Goal: Information Seeking & Learning: Check status

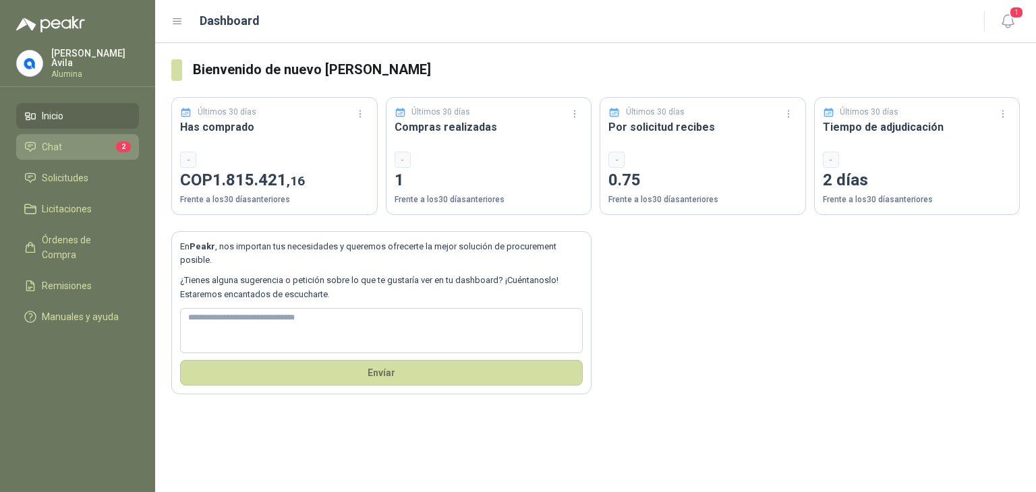
click at [55, 142] on span "Chat" at bounding box center [52, 147] width 20 height 15
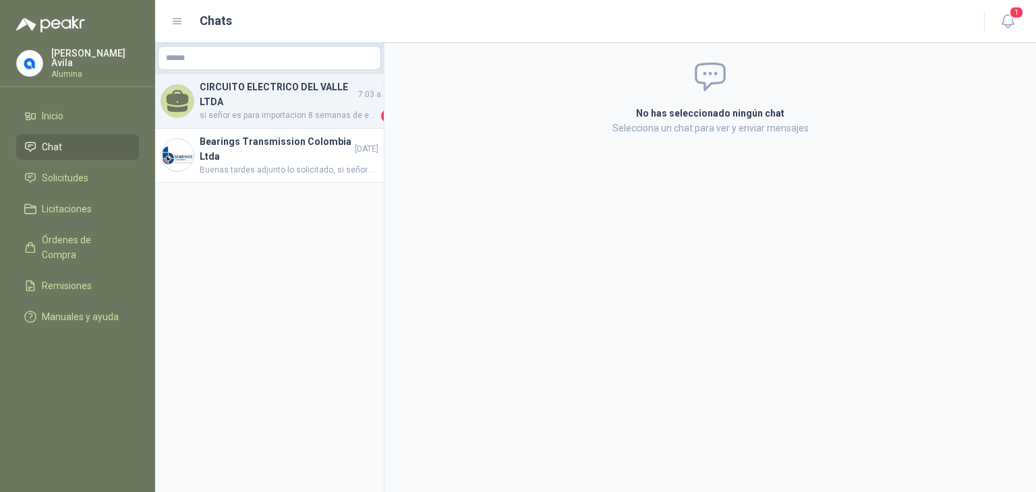
click at [270, 98] on h4 "CIRCUITO ELECTRICO DEL VALLE LTDA" at bounding box center [278, 95] width 156 height 30
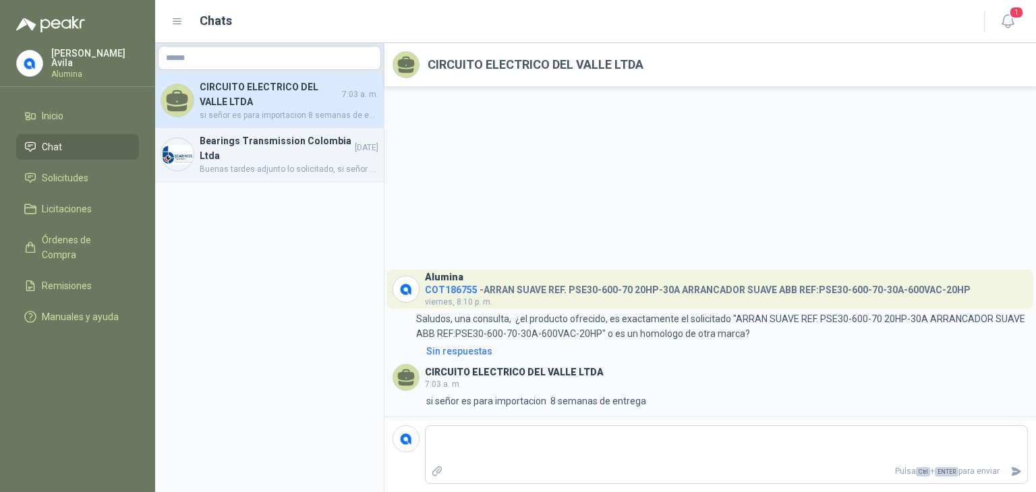
click at [242, 163] on span "Buenas tardes adjunto lo solicitado, si señor si se asumen fletes Gracias por c…" at bounding box center [289, 169] width 179 height 13
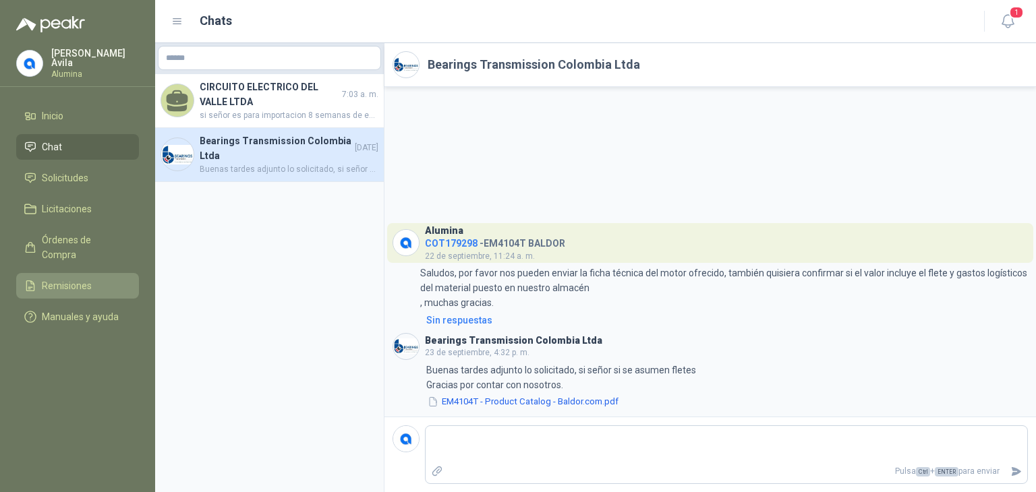
click at [80, 279] on span "Remisiones" at bounding box center [67, 286] width 50 height 15
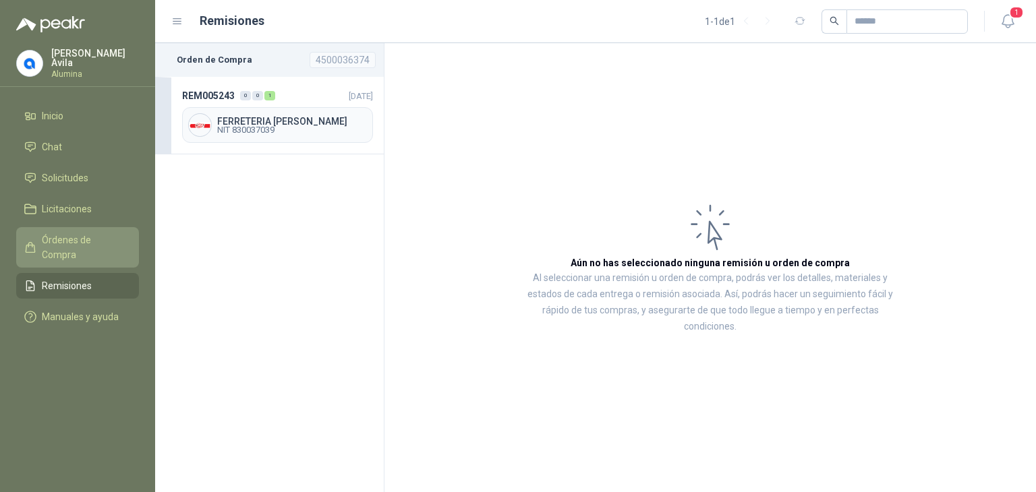
click at [86, 236] on span "Órdenes de Compra" at bounding box center [84, 248] width 84 height 30
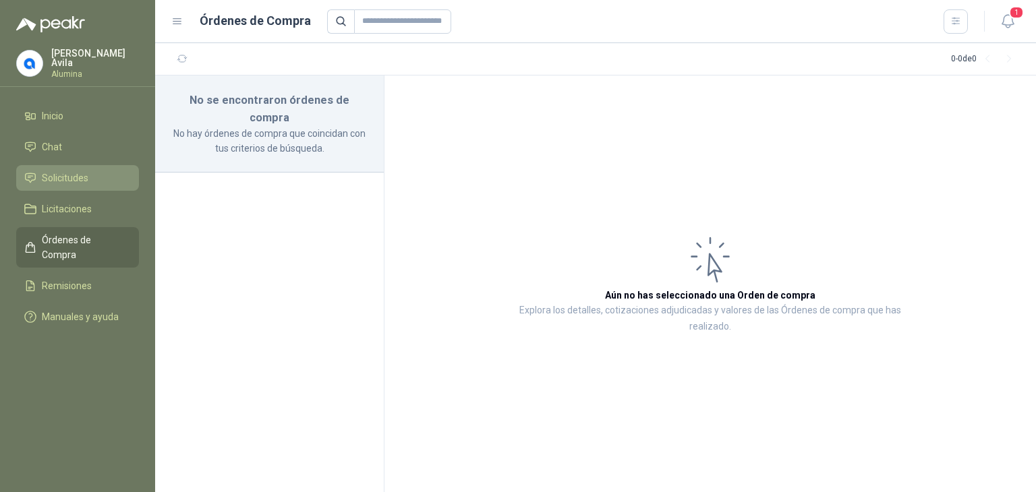
click at [67, 175] on span "Solicitudes" at bounding box center [65, 178] width 47 height 15
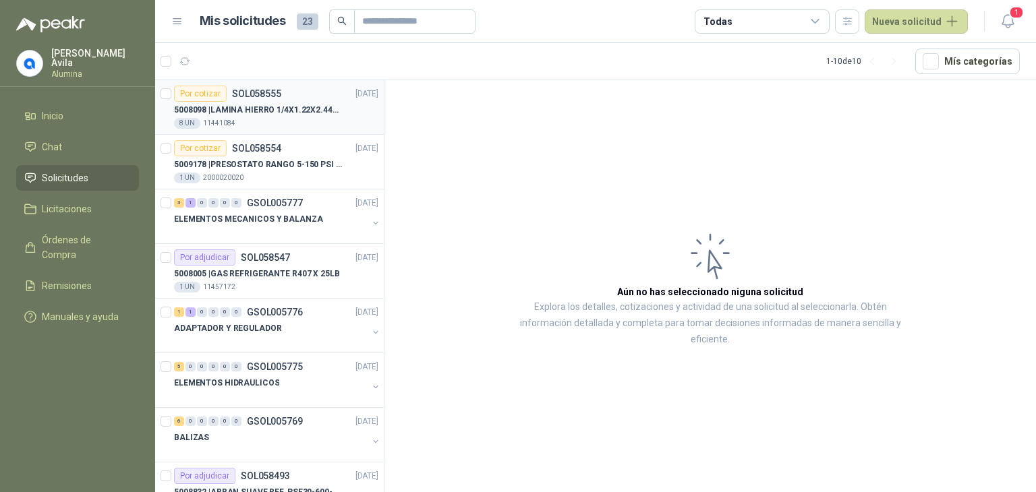
click at [256, 116] on div "5008098 | LAMINA HIERRO 1/4X1.22X2.44MT" at bounding box center [276, 110] width 204 height 16
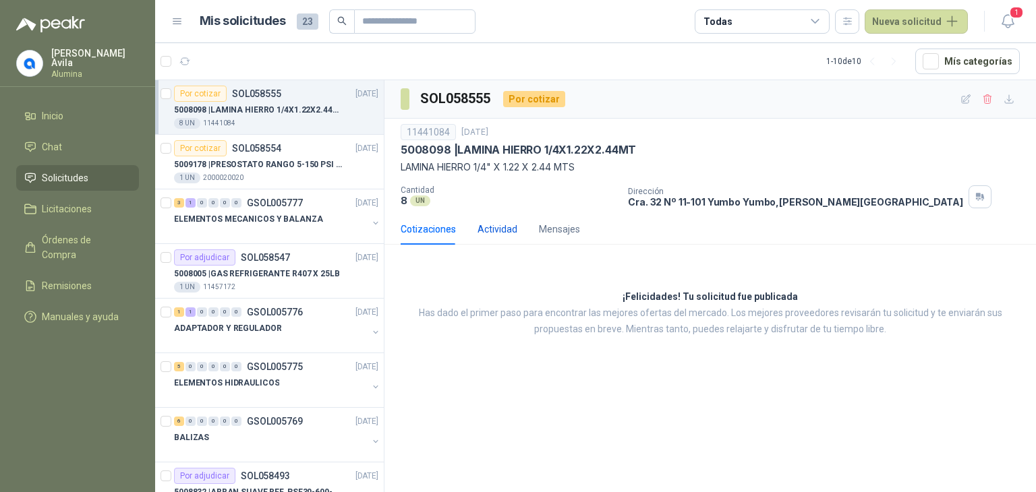
click at [504, 228] on div "Actividad" at bounding box center [497, 229] width 40 height 15
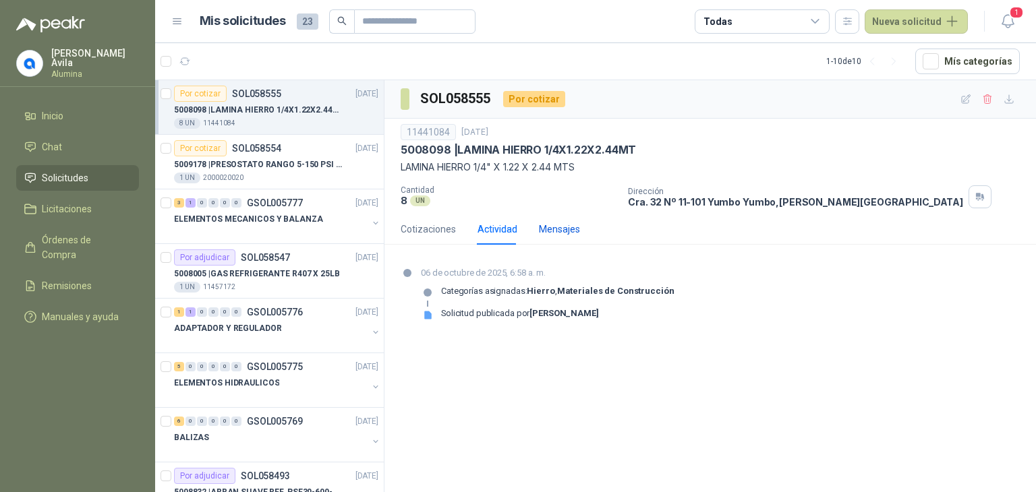
click at [561, 231] on div "Mensajes" at bounding box center [559, 229] width 41 height 15
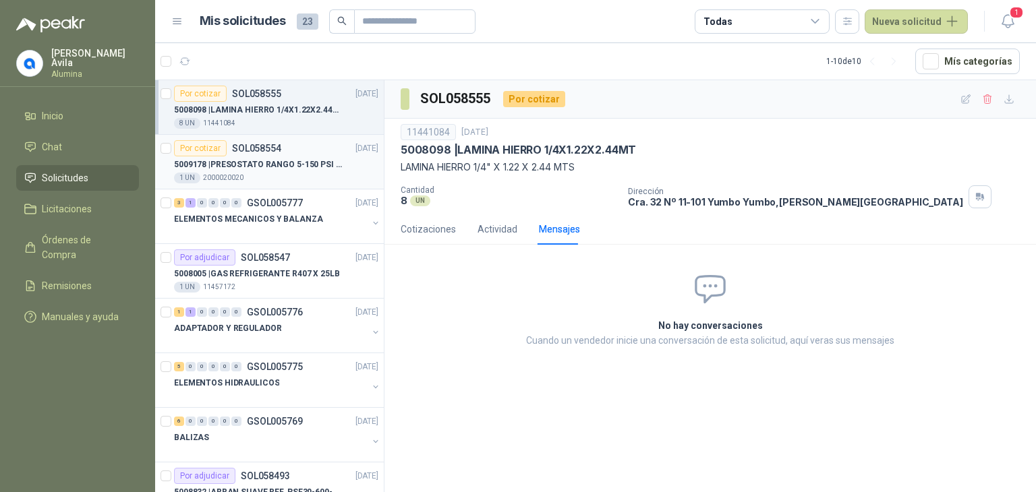
click at [216, 165] on p "5009178 | PRESOSTATO RANGO 5-150 PSI REF.L91B-1050" at bounding box center [258, 164] width 168 height 13
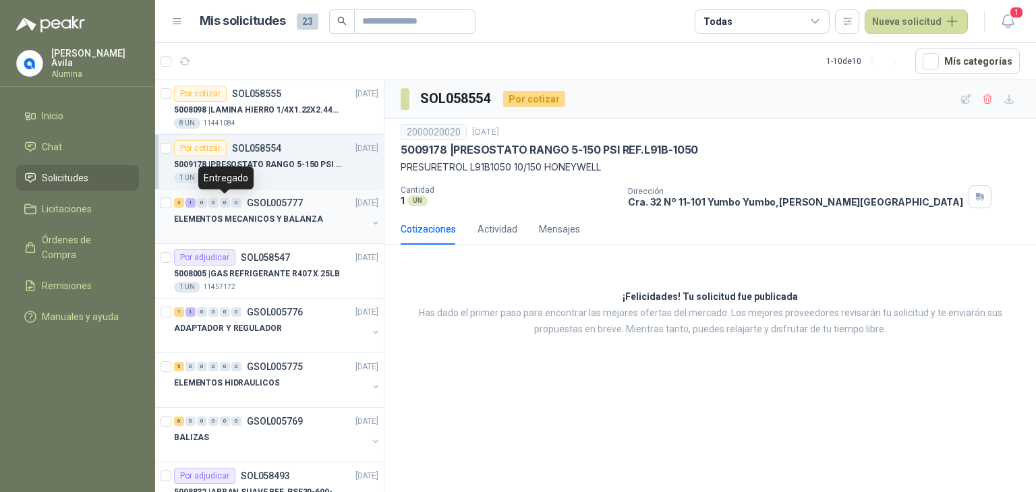
click at [227, 206] on div "0" at bounding box center [225, 202] width 10 height 9
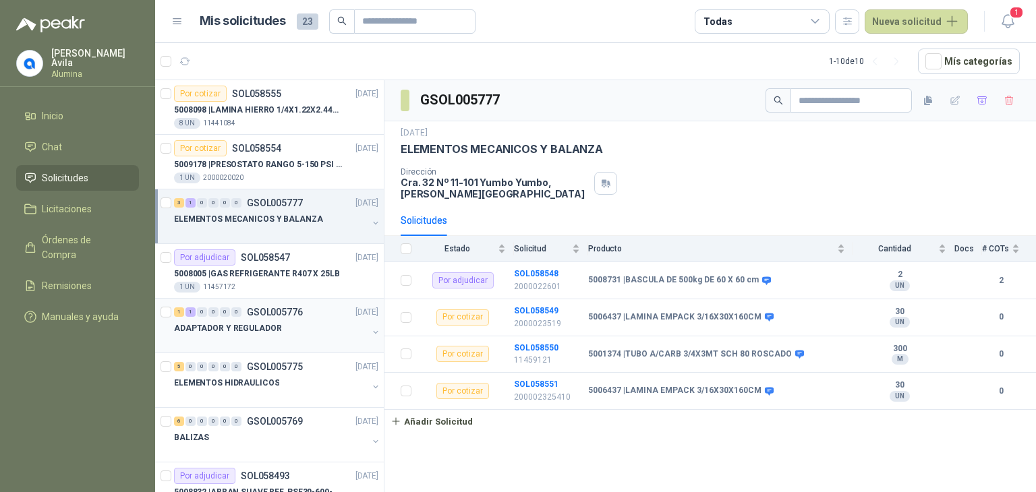
click at [235, 330] on p "ADAPTADOR Y REGULADOR" at bounding box center [227, 328] width 107 height 13
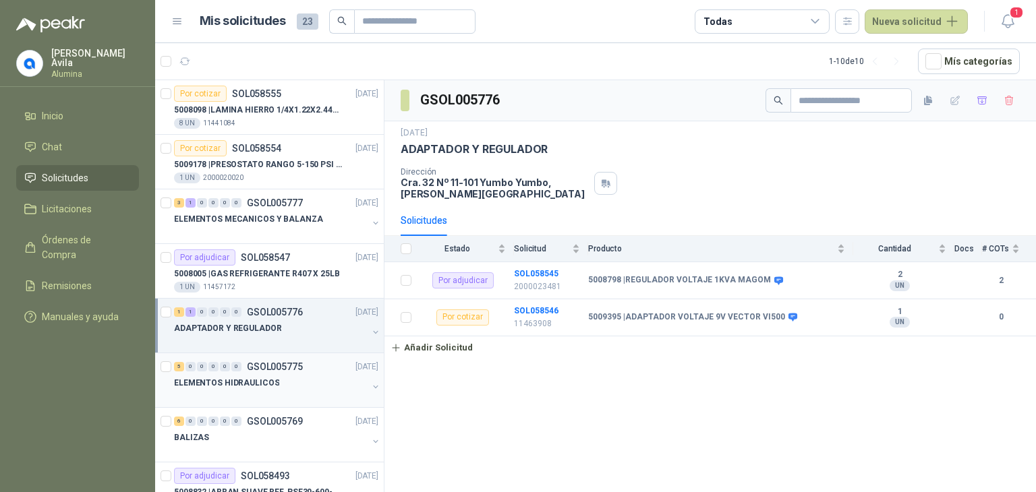
click at [229, 375] on div "ELEMENTOS HIDRAULICOS" at bounding box center [271, 383] width 194 height 16
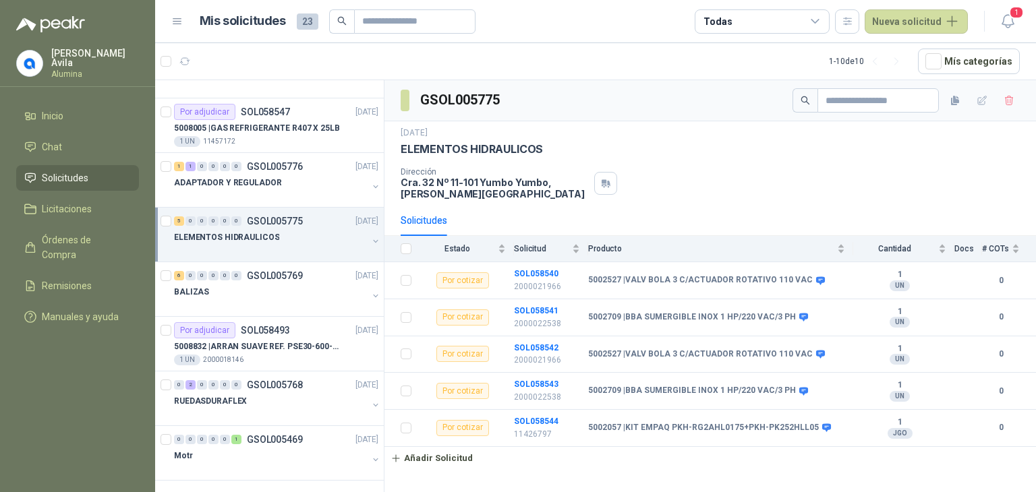
scroll to position [147, 0]
click at [239, 291] on div "BALIZAS" at bounding box center [271, 291] width 194 height 16
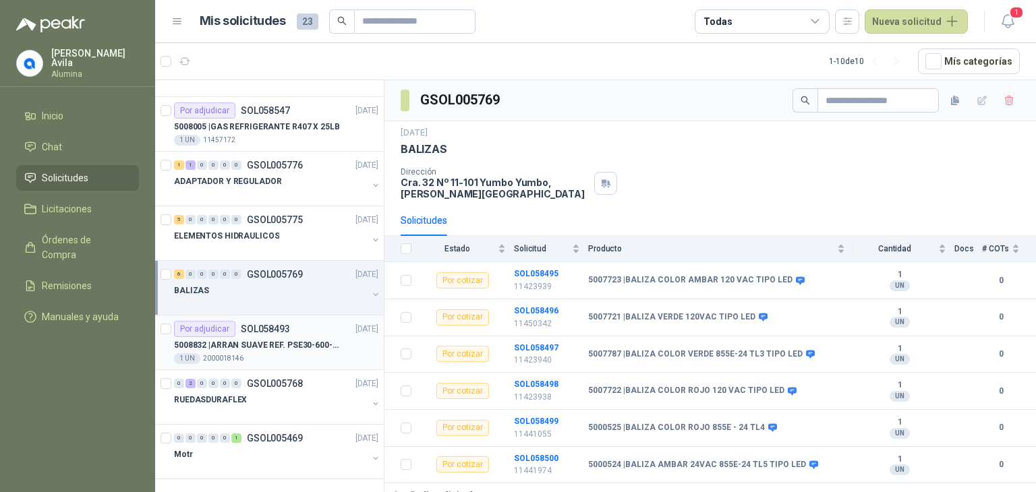
click at [223, 347] on p "5008832 | ARRAN SUAVE REF. PSE30-600-70 20HP-30A" at bounding box center [258, 345] width 168 height 13
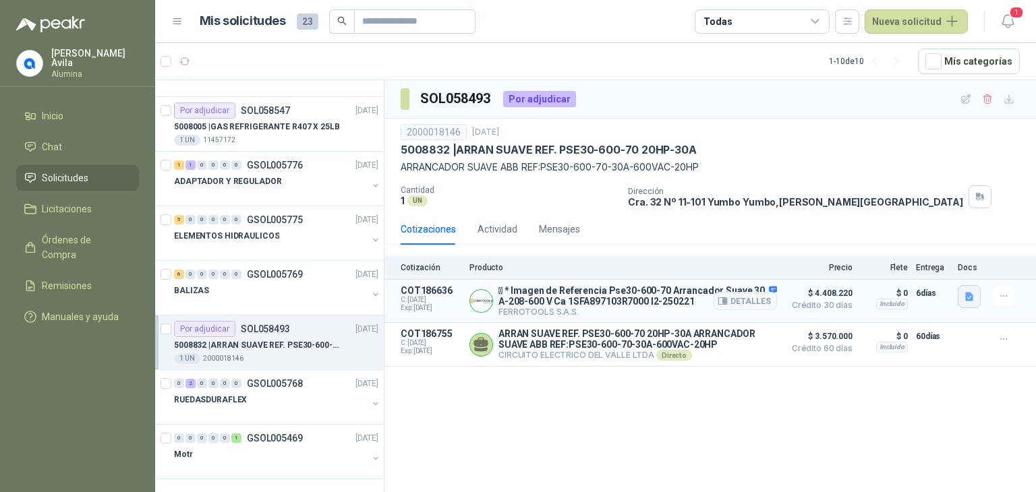
click at [971, 293] on icon "button" at bounding box center [969, 297] width 8 height 9
click at [929, 262] on button "1SFA897103R7000-pse30-600-70.pdf" at bounding box center [891, 267] width 162 height 14
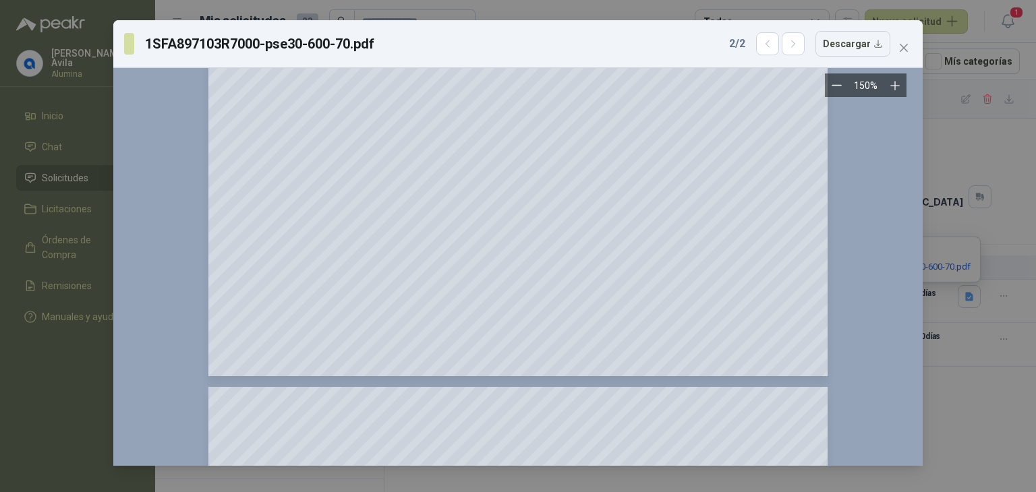
scroll to position [503, 0]
click at [902, 44] on icon "close" at bounding box center [903, 47] width 11 height 11
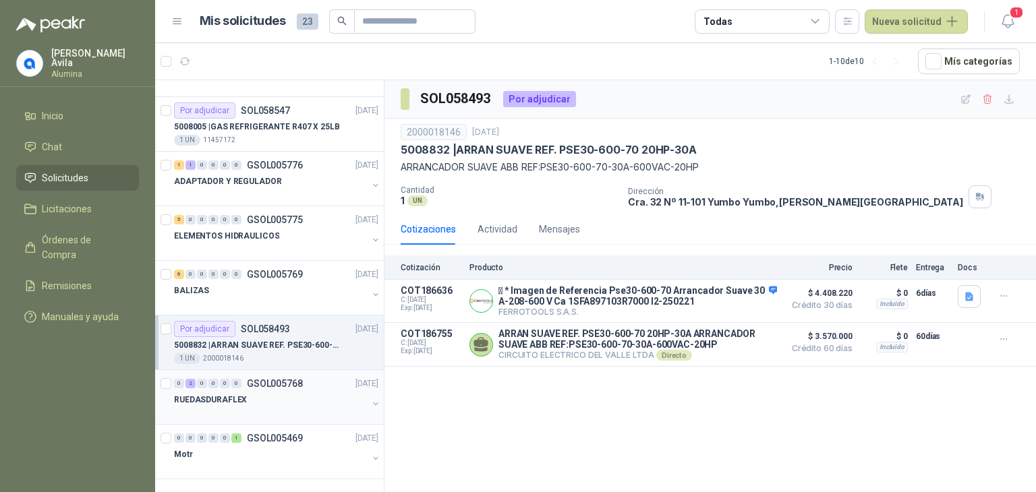
click at [250, 392] on div "RUEDASDURAFLEX" at bounding box center [271, 400] width 194 height 16
click at [229, 388] on div "0 2 0 0 0 0 GSOL005768 03/10/25" at bounding box center [277, 384] width 207 height 16
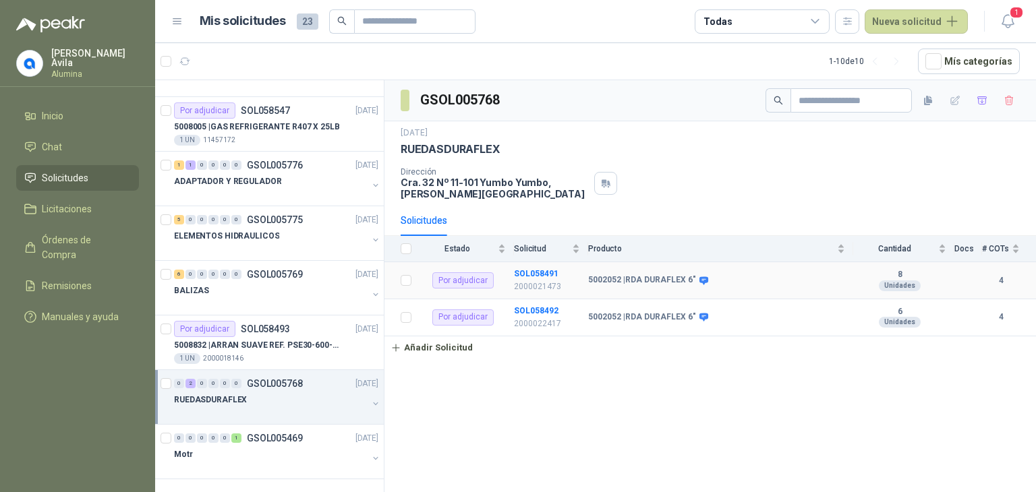
click at [542, 282] on p "2000021473" at bounding box center [547, 287] width 66 height 13
click at [482, 284] on div "Por adjudicar" at bounding box center [462, 280] width 61 height 16
click at [522, 272] on b "SOL058491" at bounding box center [536, 273] width 45 height 9
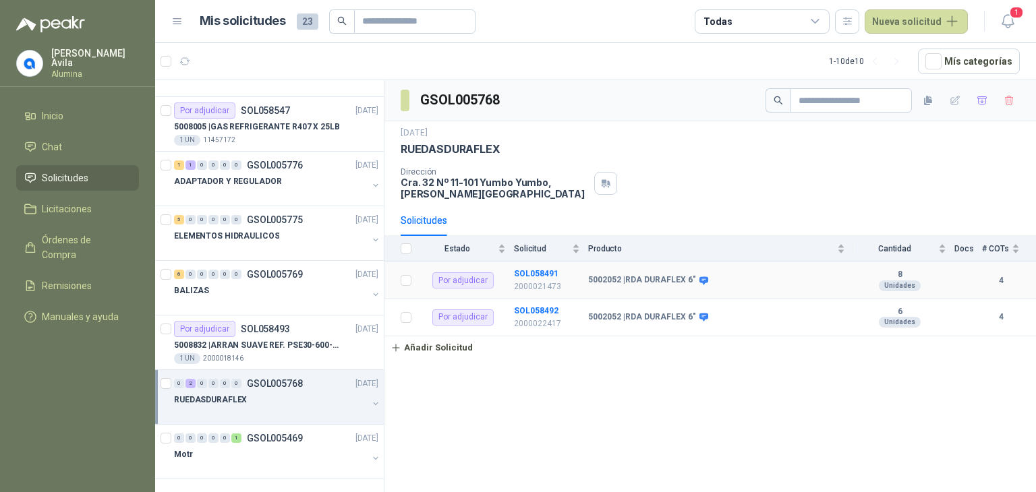
click at [629, 276] on b "5002052 | RDA DURAFLEX 6"" at bounding box center [642, 280] width 108 height 11
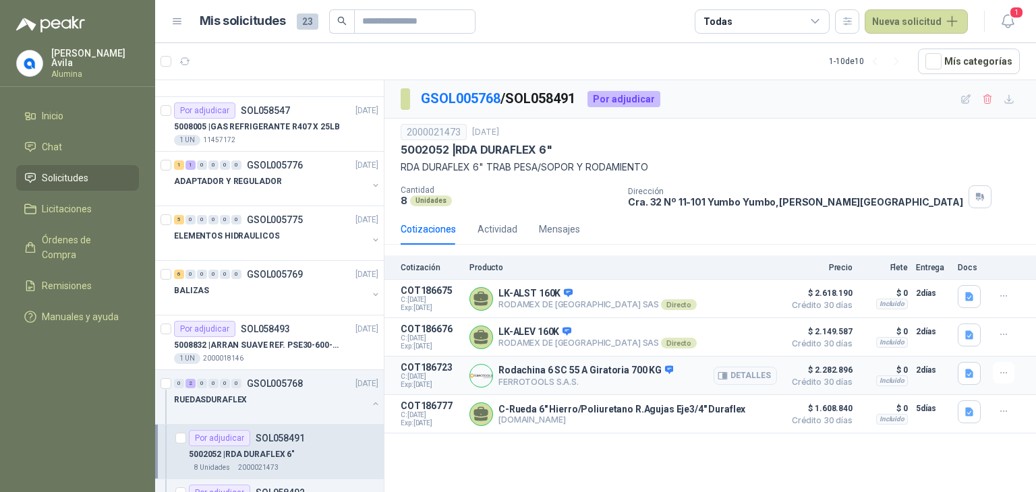
click at [540, 381] on p "FERROTOOLS S.A.S." at bounding box center [585, 382] width 175 height 10
click at [538, 375] on p "Rodachina 6 SC 55 A Giratoria 700 KG" at bounding box center [585, 371] width 175 height 12
click at [477, 373] on img at bounding box center [481, 376] width 22 height 22
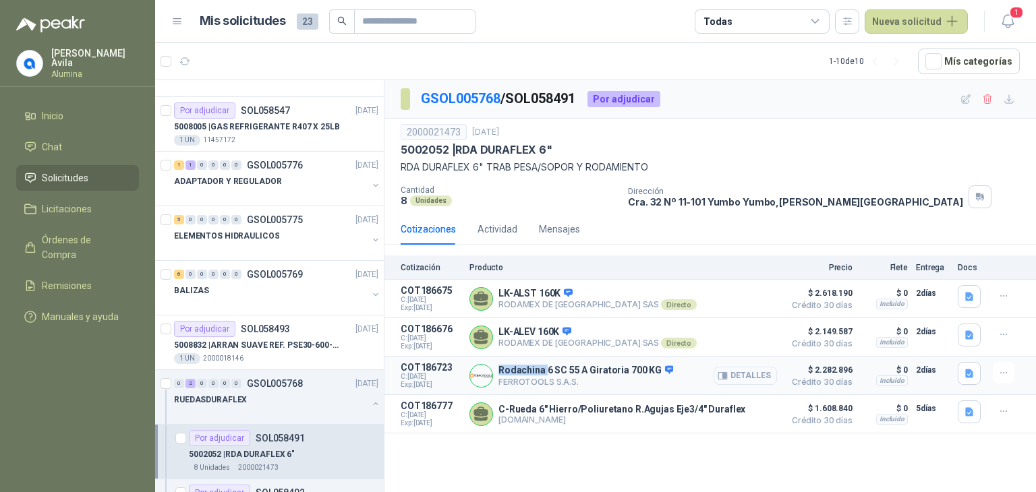
click at [724, 376] on icon "button" at bounding box center [723, 376] width 10 height 10
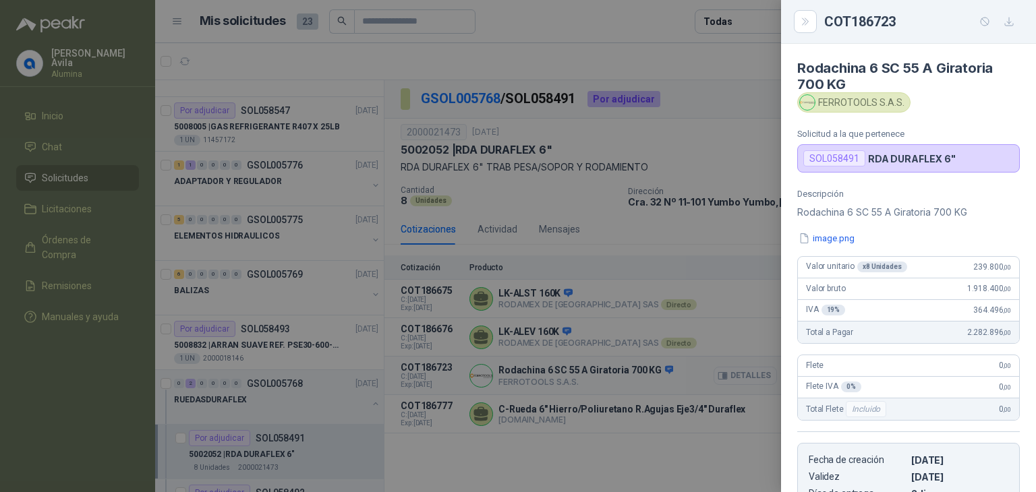
scroll to position [234, 0]
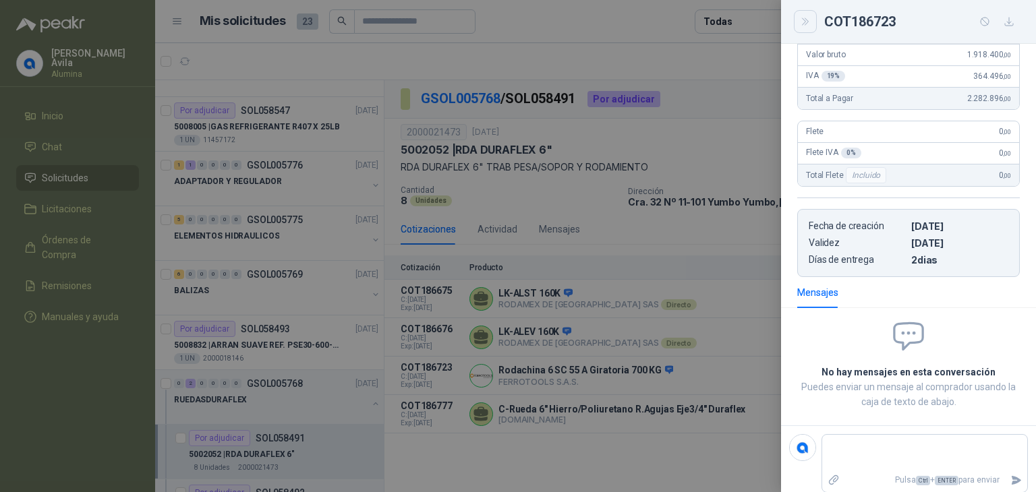
click at [796, 22] on button "Close" at bounding box center [805, 21] width 23 height 23
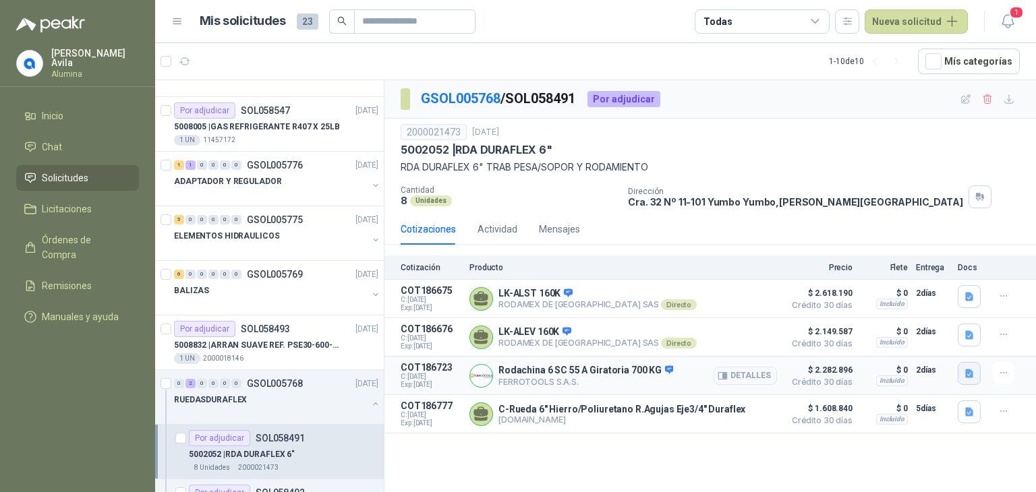
click at [966, 376] on icon "button" at bounding box center [969, 374] width 8 height 9
click at [968, 334] on div "image.png" at bounding box center [942, 344] width 76 height 32
click at [959, 343] on button "image.png" at bounding box center [942, 344] width 59 height 14
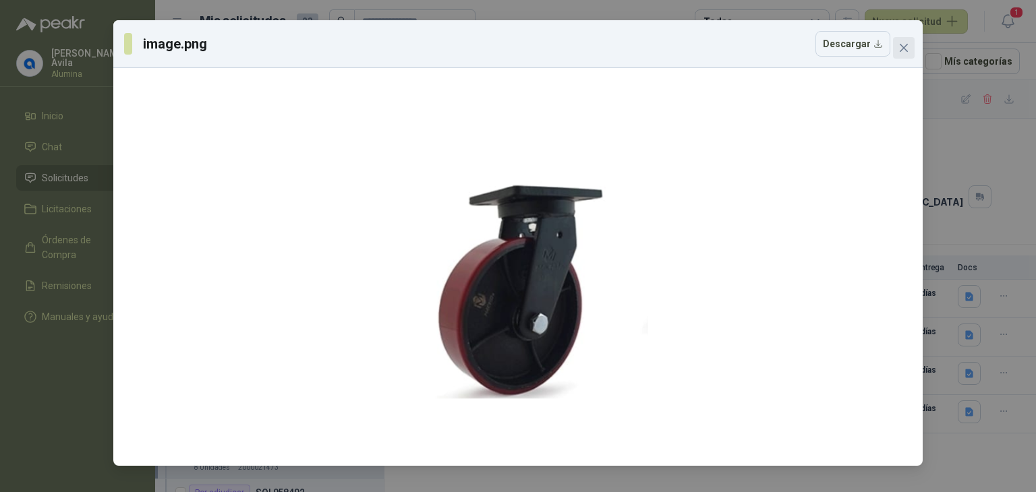
click at [904, 47] on icon "close" at bounding box center [904, 48] width 8 height 8
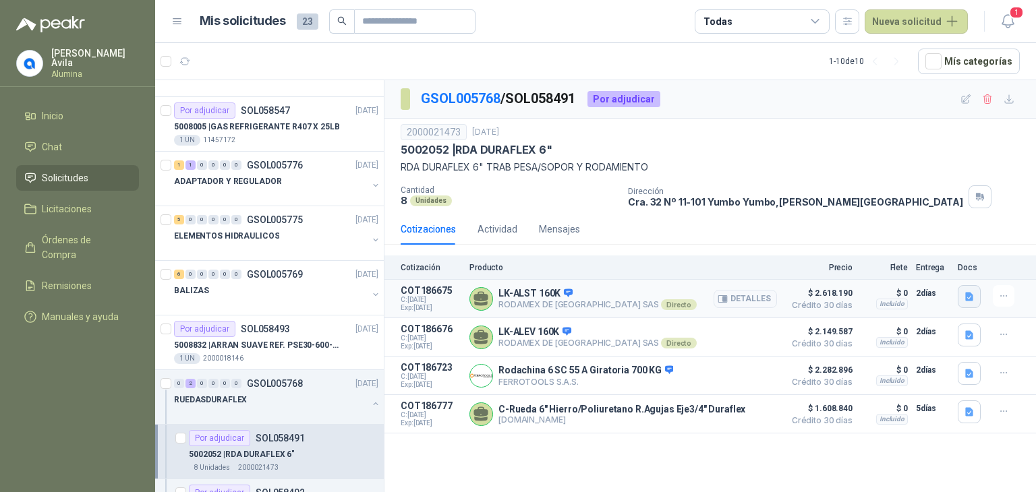
click at [964, 293] on icon "button" at bounding box center [969, 296] width 11 height 11
click at [952, 269] on button "LK ALST 160K_626366_0_0_0_es_ES.pdf" at bounding box center [884, 267] width 175 height 14
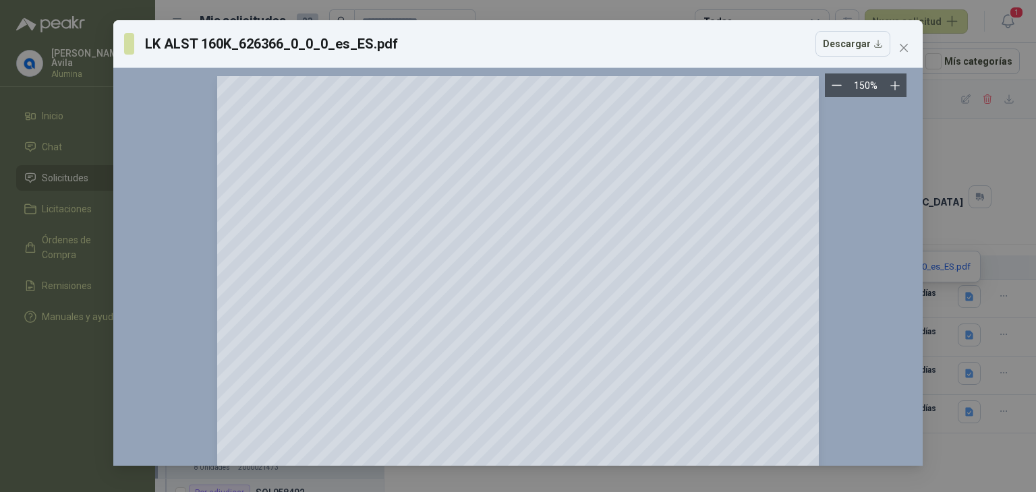
scroll to position [0, 0]
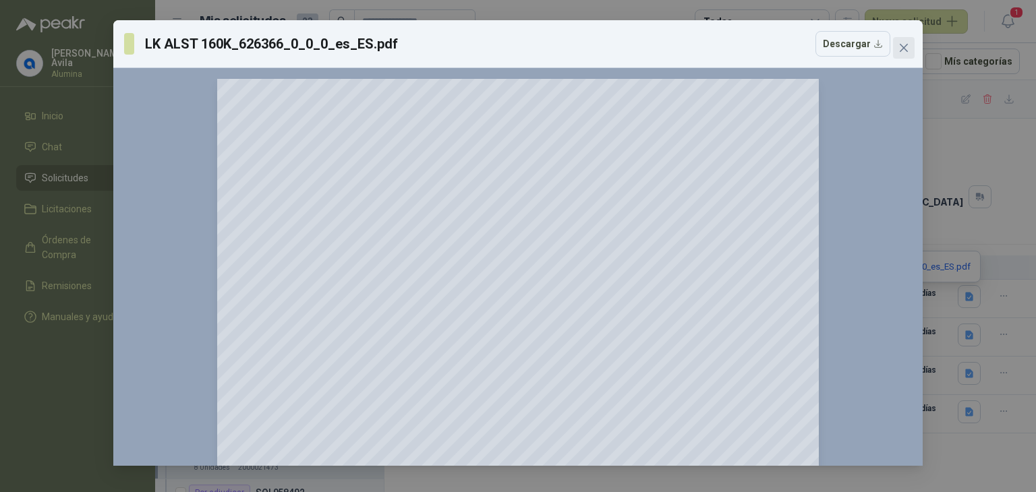
click at [902, 44] on icon "close" at bounding box center [903, 47] width 11 height 11
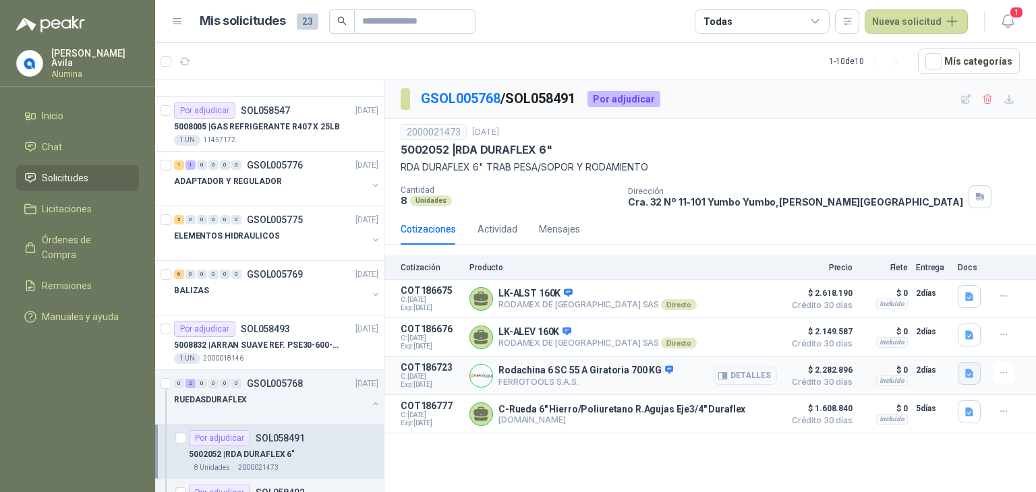
click at [969, 373] on icon "button" at bounding box center [969, 374] width 8 height 9
click at [956, 345] on button "image.png" at bounding box center [942, 344] width 59 height 14
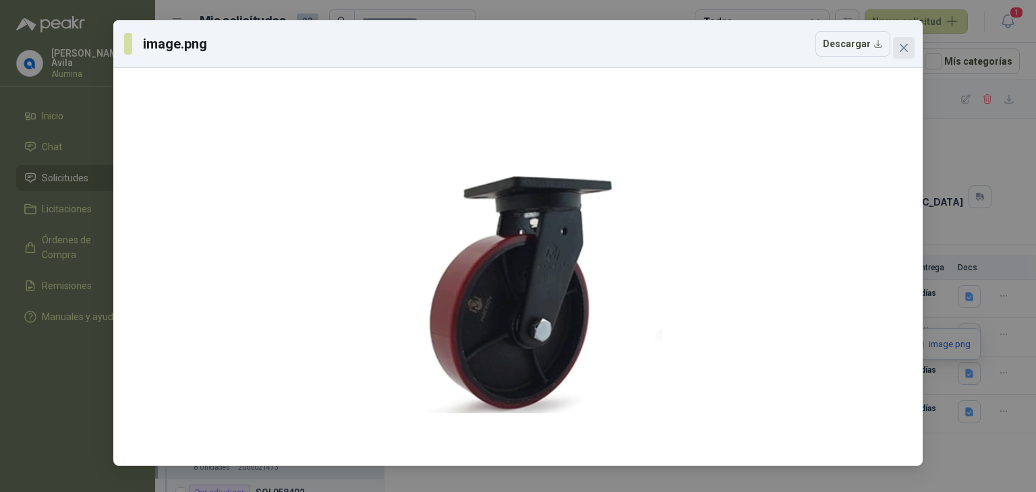
click at [903, 51] on icon "close" at bounding box center [903, 47] width 11 height 11
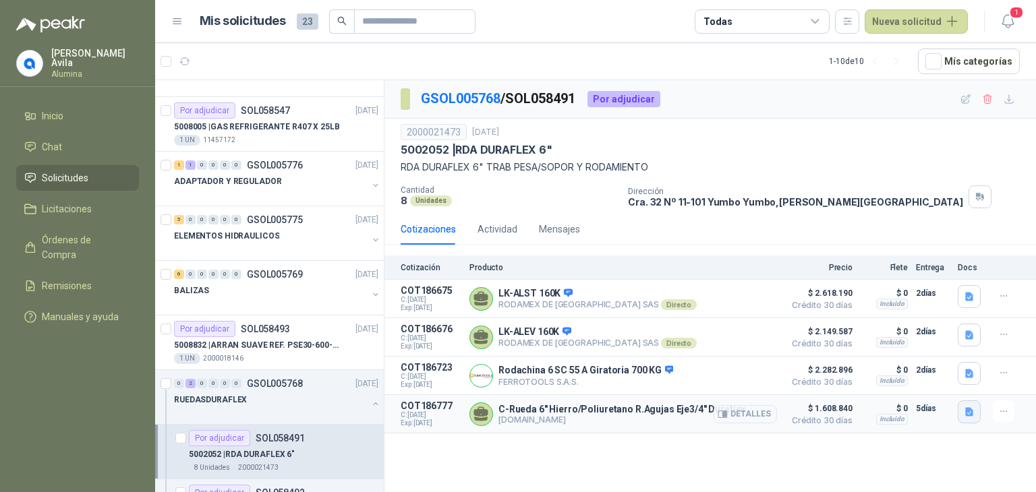
click at [966, 413] on icon "button" at bounding box center [969, 412] width 11 height 11
click at [950, 386] on button "image.png" at bounding box center [942, 383] width 59 height 14
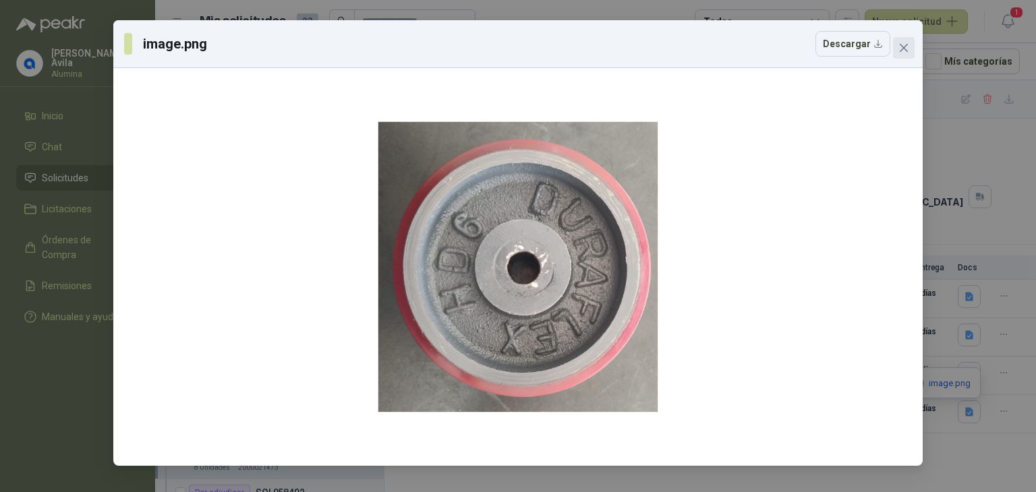
click at [906, 52] on icon "close" at bounding box center [903, 47] width 11 height 11
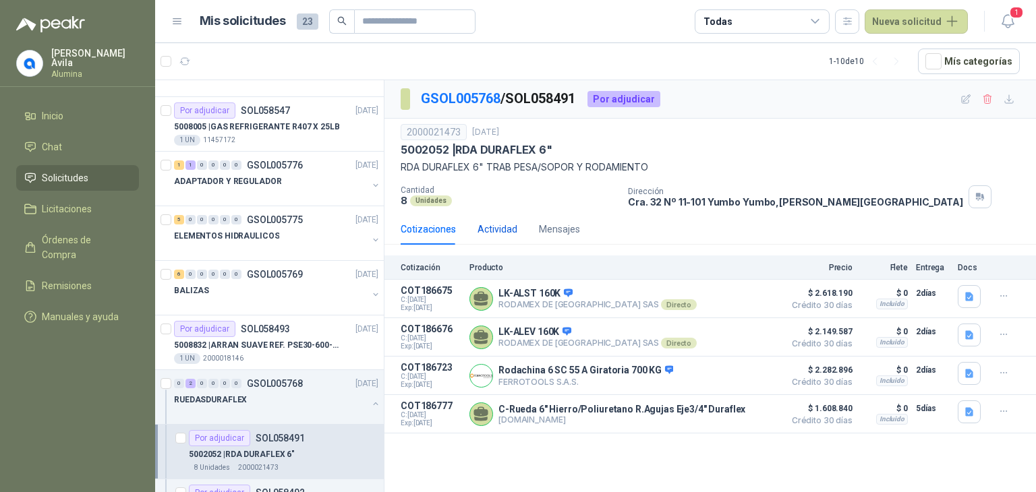
click at [489, 225] on div "Actividad" at bounding box center [497, 229] width 40 height 15
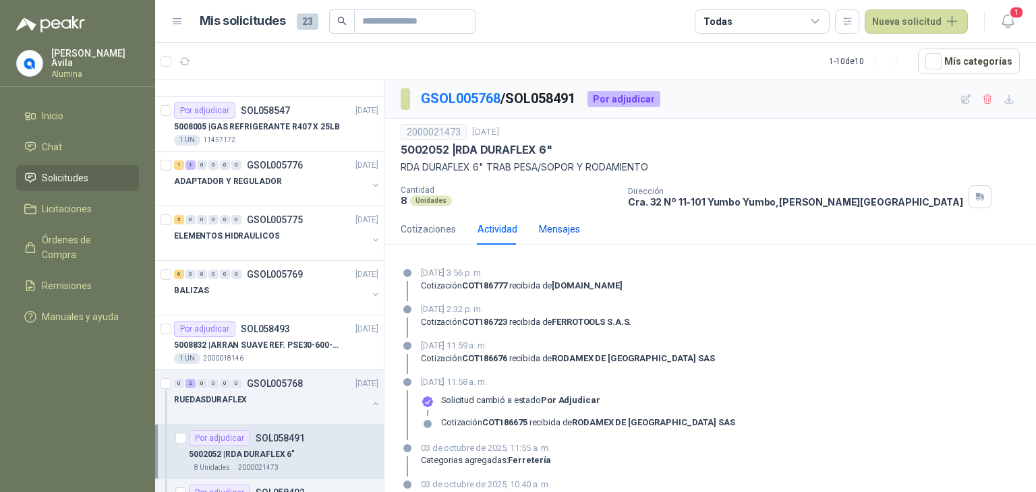
click at [553, 231] on div "Mensajes" at bounding box center [559, 229] width 41 height 15
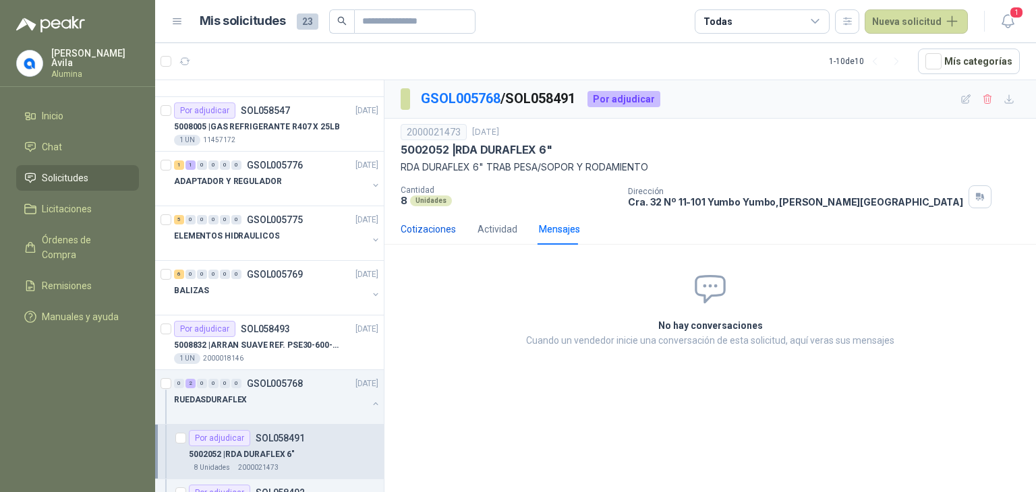
click at [429, 223] on div "Cotizaciones" at bounding box center [428, 229] width 55 height 15
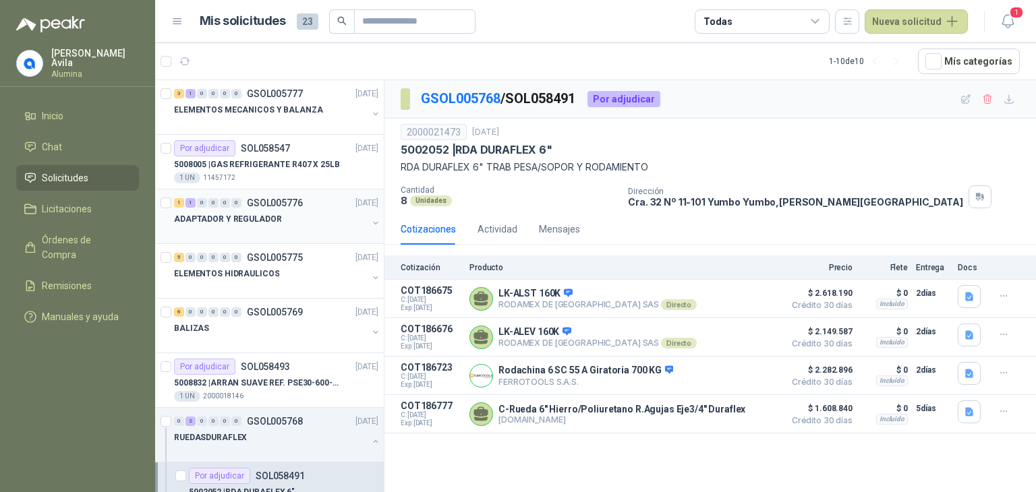
scroll to position [135, 0]
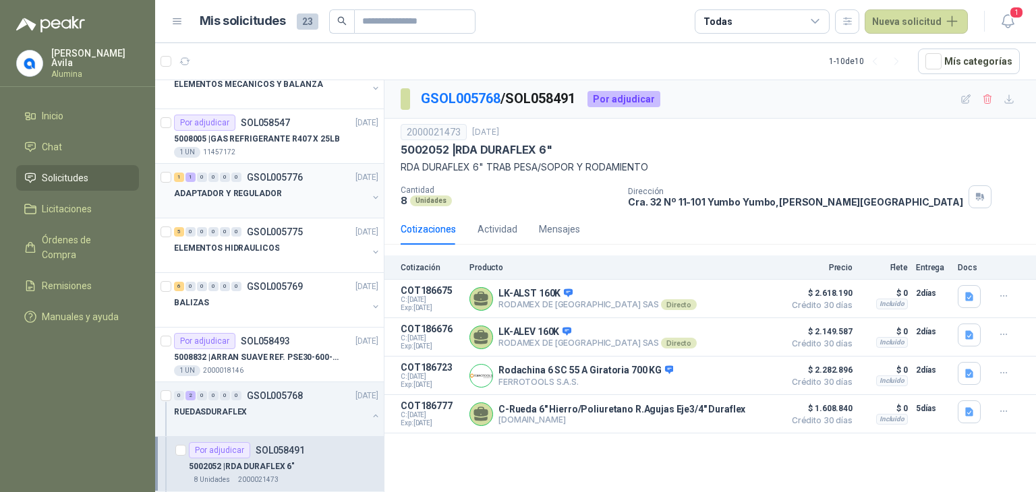
click at [206, 181] on div "1 1 0 0 0 0 GSOL005776 03/10/25" at bounding box center [277, 177] width 207 height 16
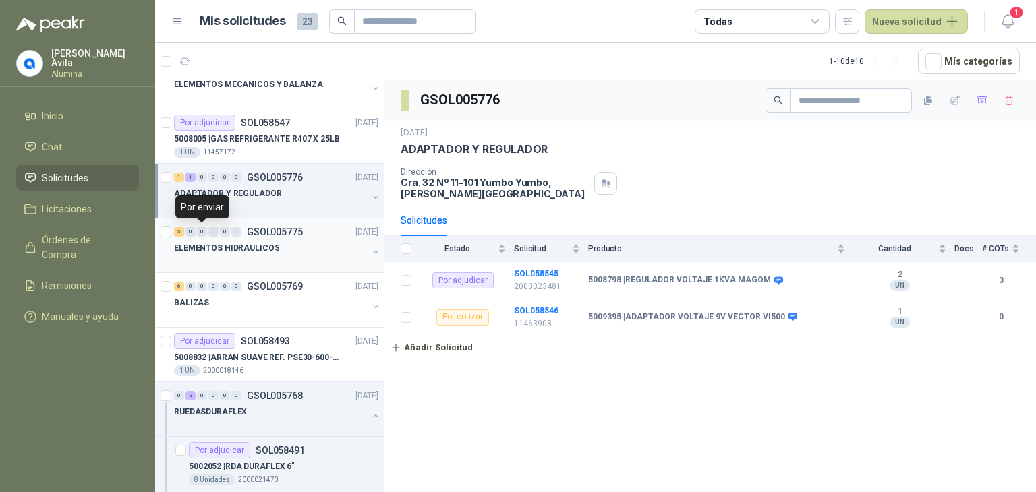
click at [204, 235] on div "0" at bounding box center [202, 231] width 10 height 9
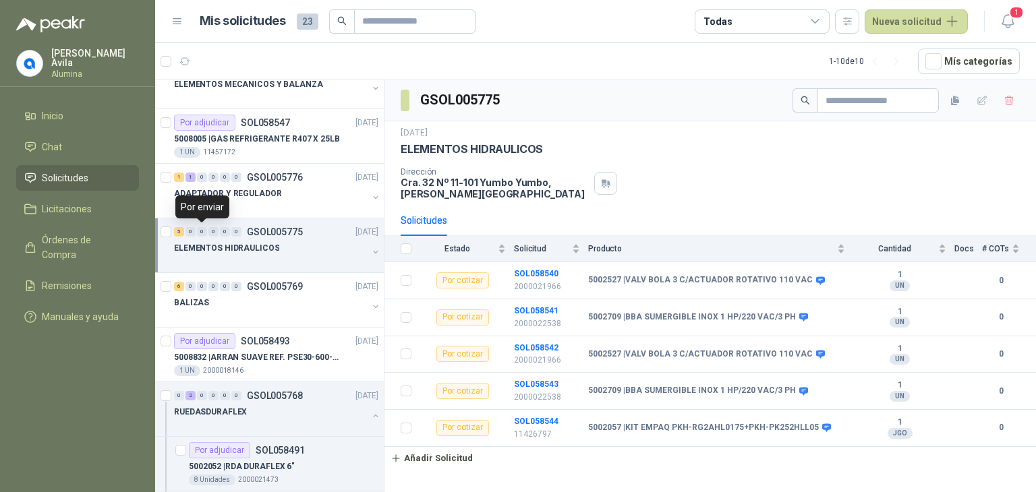
click at [204, 235] on div "5 0 0 0 0 0 GSOL005775 03/10/25" at bounding box center [277, 232] width 207 height 16
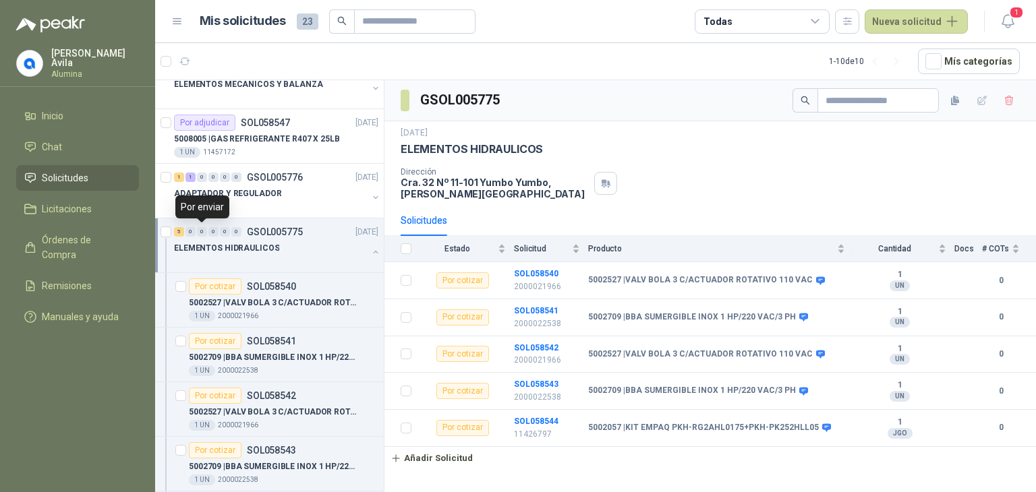
click at [206, 230] on div "0" at bounding box center [202, 231] width 10 height 9
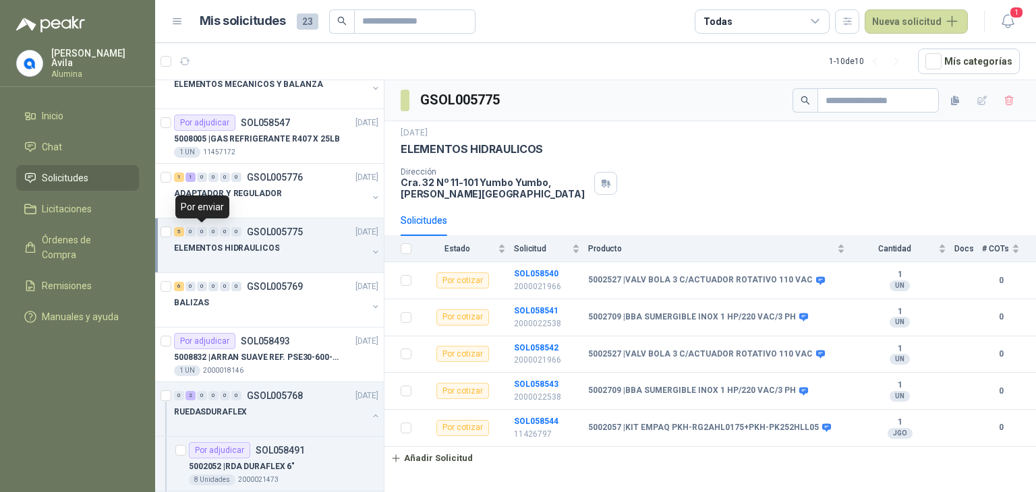
click at [206, 230] on div "0" at bounding box center [202, 231] width 10 height 9
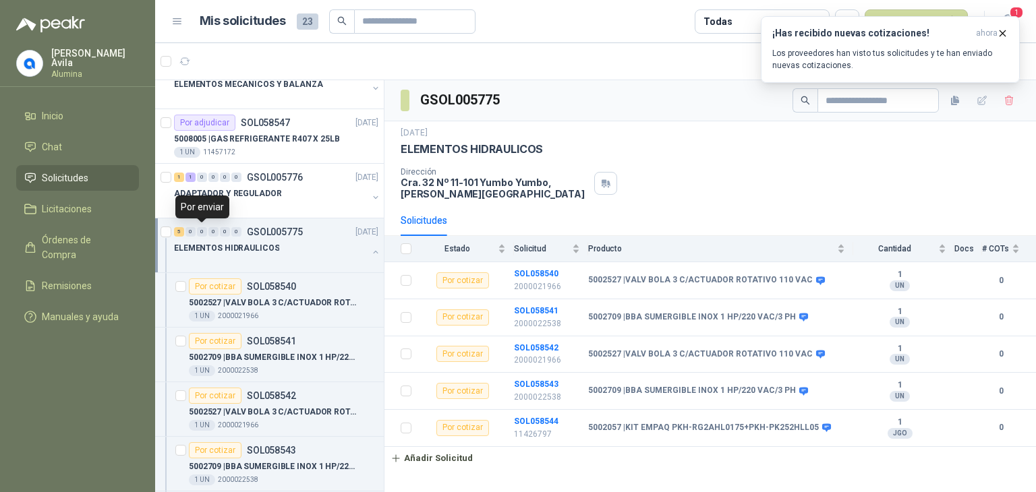
click at [206, 230] on div "0" at bounding box center [202, 231] width 10 height 9
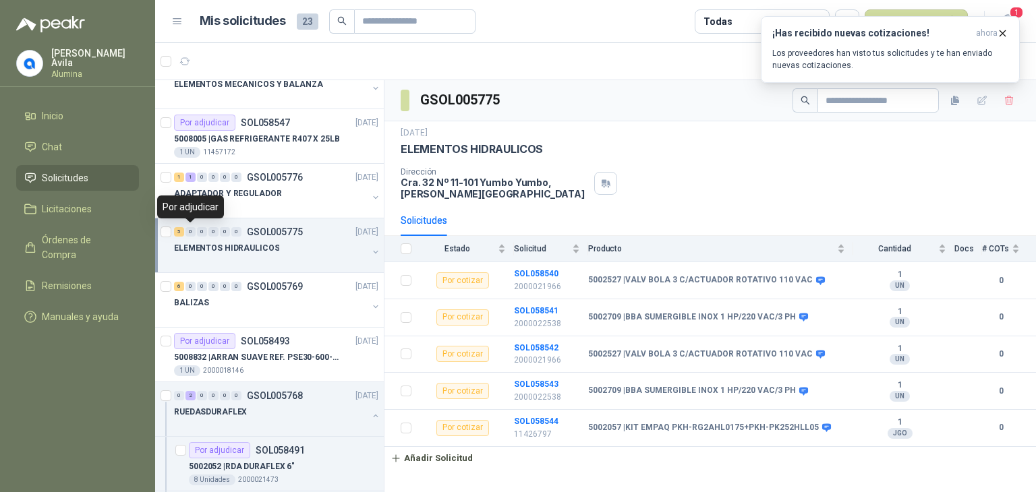
click at [192, 232] on div "0" at bounding box center [190, 231] width 10 height 9
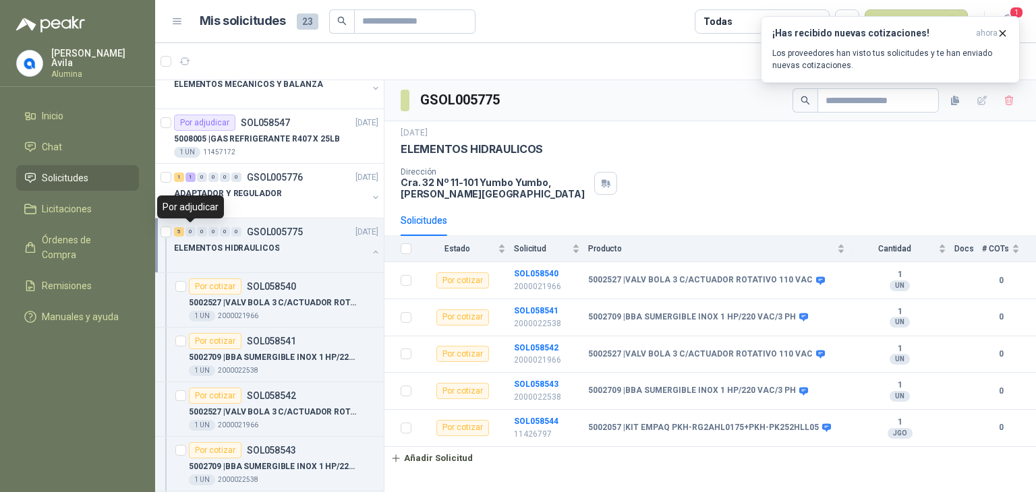
click at [192, 231] on div "0" at bounding box center [190, 231] width 10 height 9
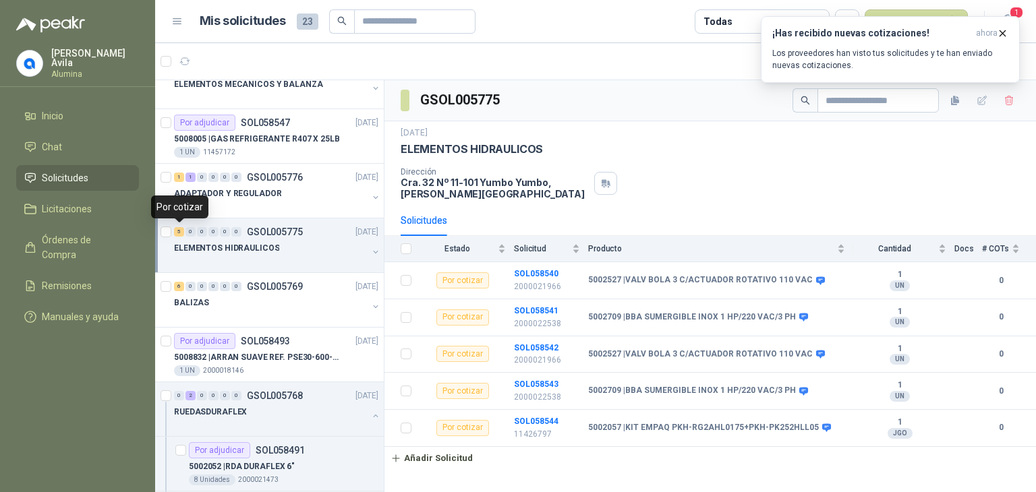
click at [181, 231] on div "5" at bounding box center [179, 231] width 10 height 9
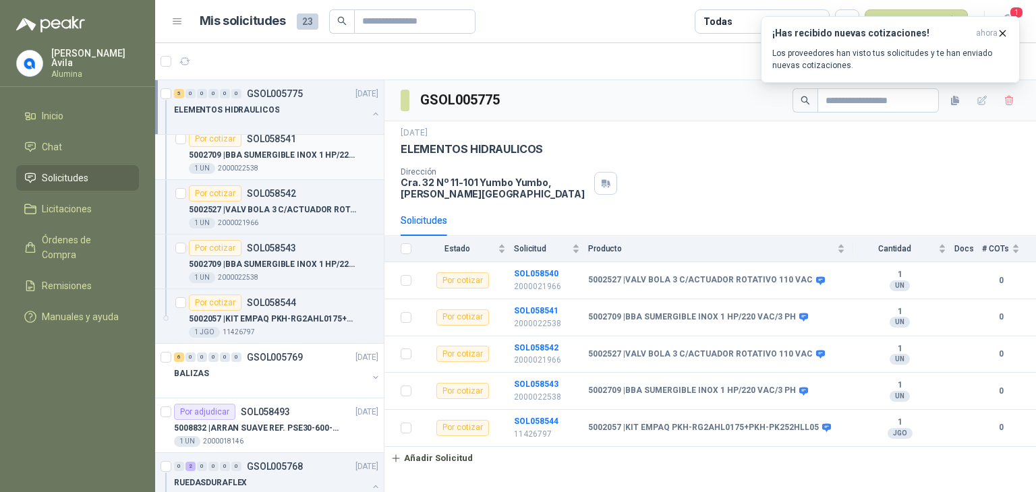
scroll to position [270, 0]
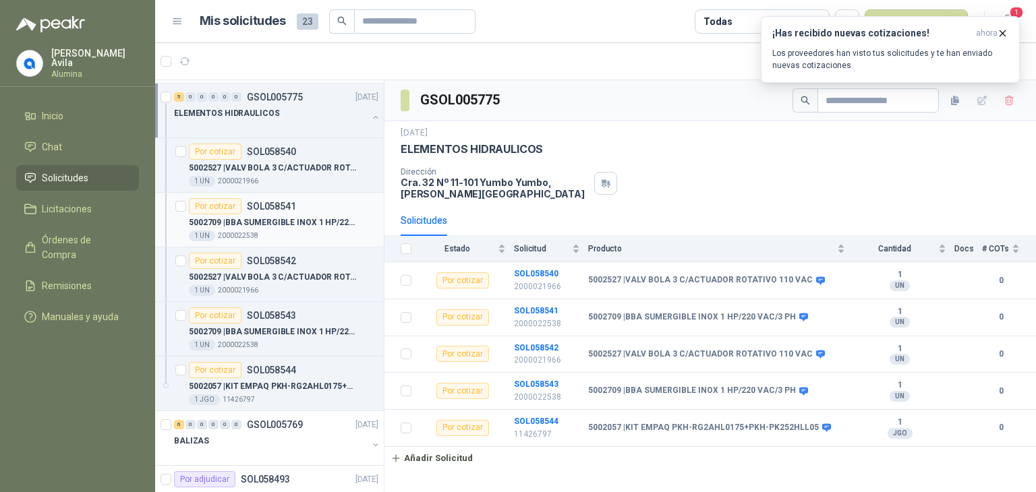
click at [275, 222] on p "5002709 | BBA SUMERGIBLE INOX 1 HP/220 VAC/3 PH" at bounding box center [273, 222] width 168 height 13
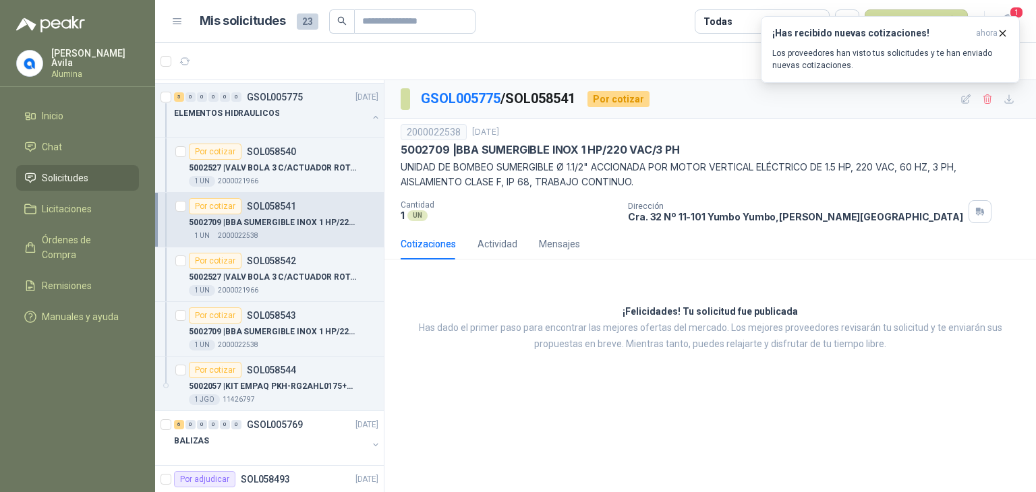
click at [855, 111] on div "GSOL005775 / SOL058541 Por cotizar" at bounding box center [709, 99] width 651 height 38
click at [947, 154] on div "5002709 | BBA SUMERGIBLE INOX 1 HP/220 VAC/3 PH" at bounding box center [710, 150] width 619 height 14
click at [1001, 33] on icon "button" at bounding box center [1002, 33] width 11 height 11
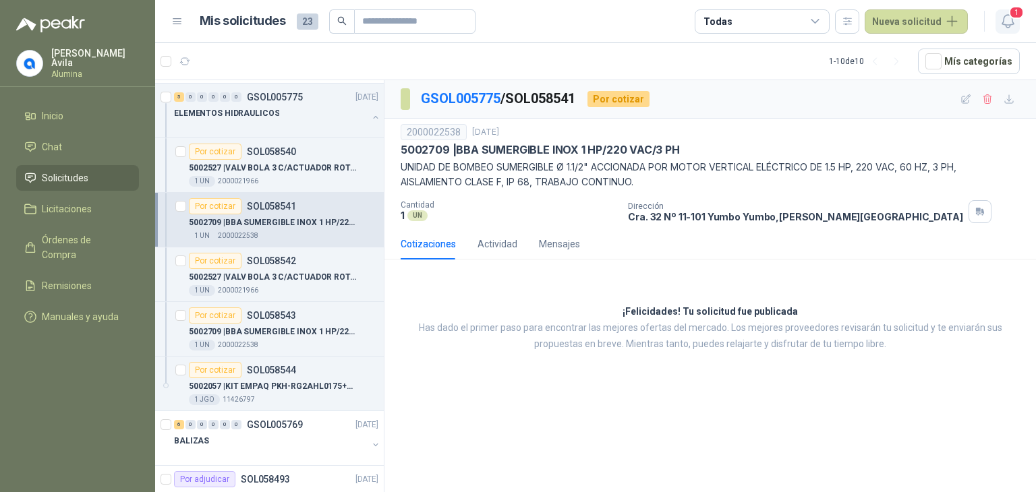
click at [1007, 18] on icon "button" at bounding box center [1007, 21] width 17 height 17
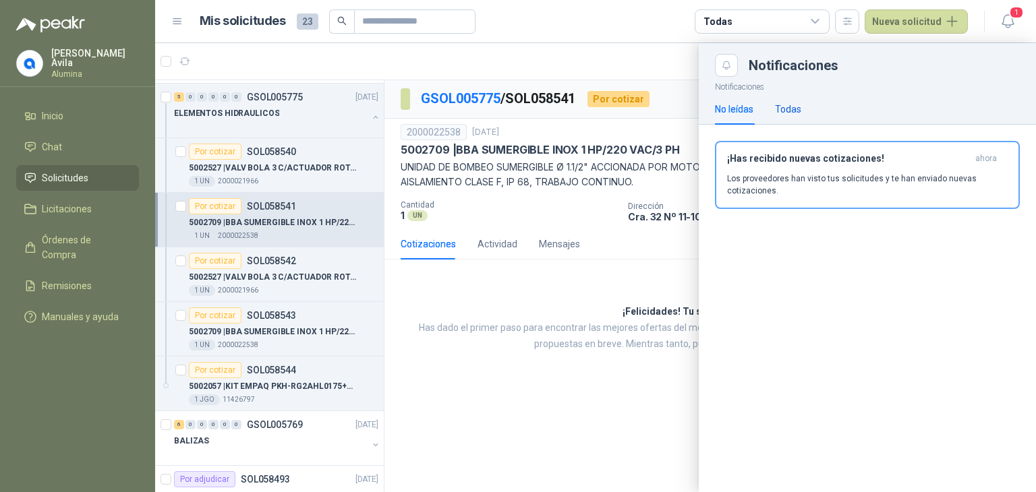
click at [786, 112] on div "Todas" at bounding box center [788, 109] width 26 height 15
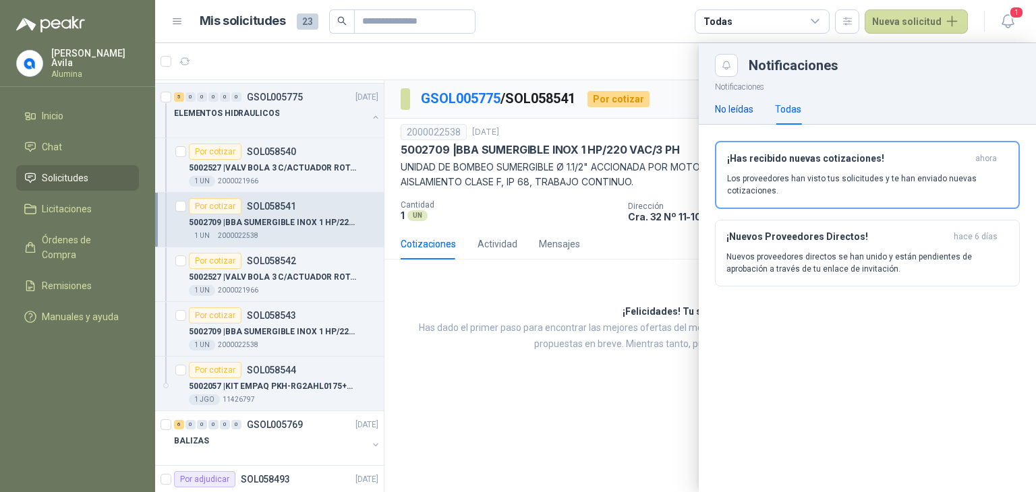
click at [734, 112] on div "No leídas" at bounding box center [734, 109] width 38 height 15
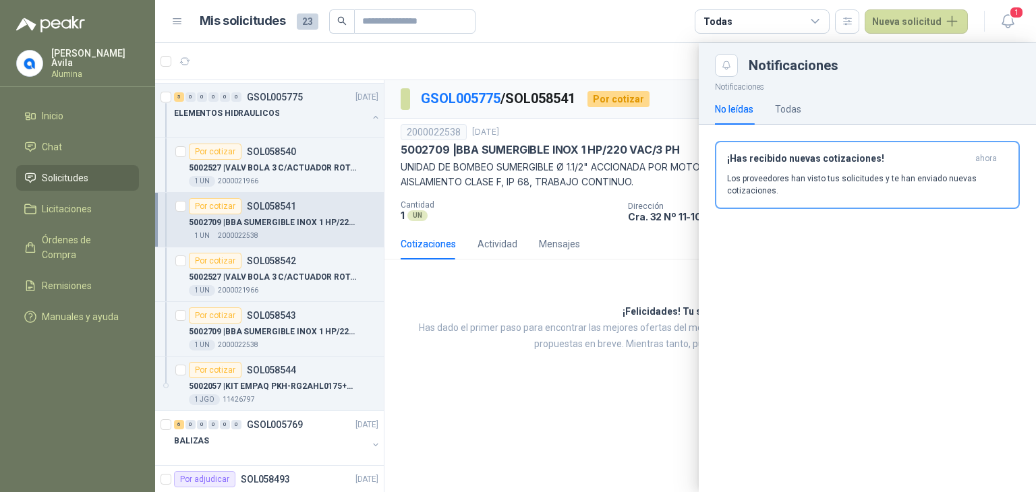
click at [629, 63] on div at bounding box center [595, 267] width 881 height 449
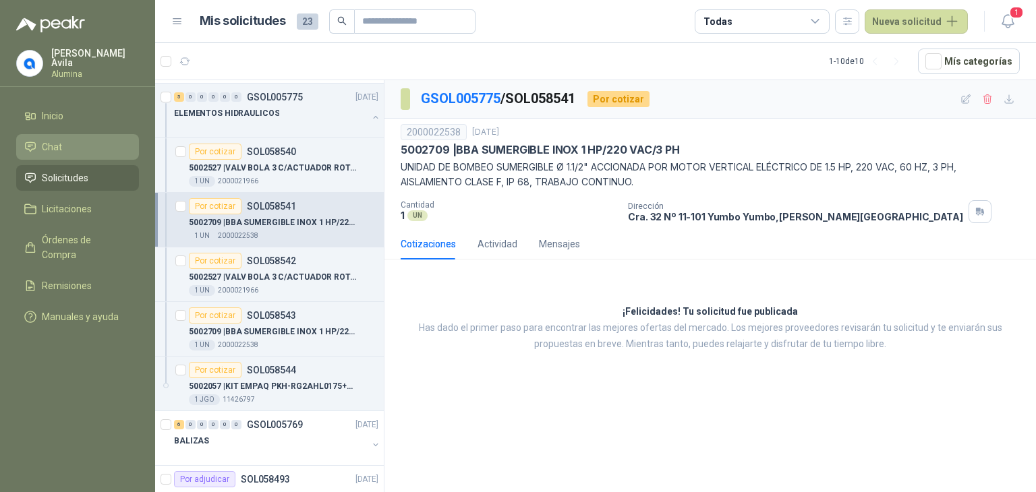
click at [54, 145] on span "Chat" at bounding box center [52, 147] width 20 height 15
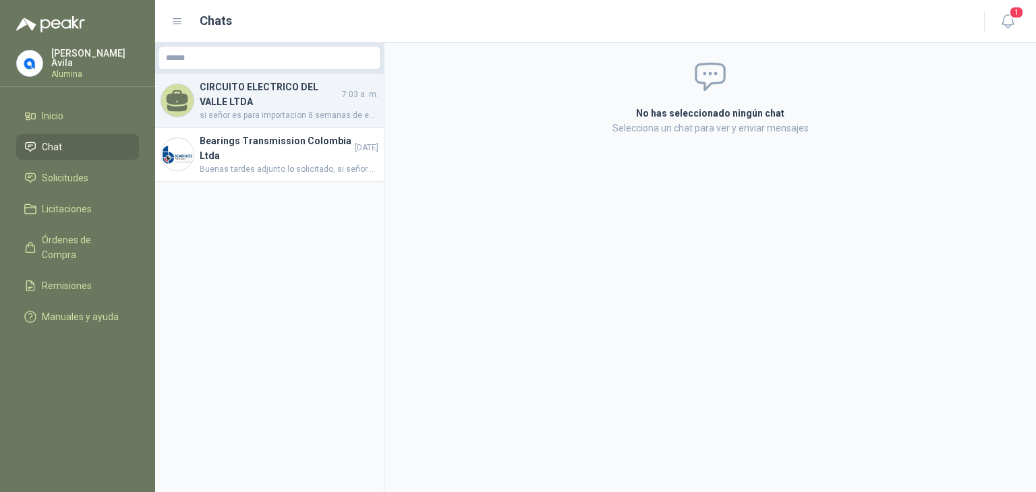
click at [212, 119] on span "si señor es para importacion 8 semanas de entrega" at bounding box center [289, 115] width 179 height 13
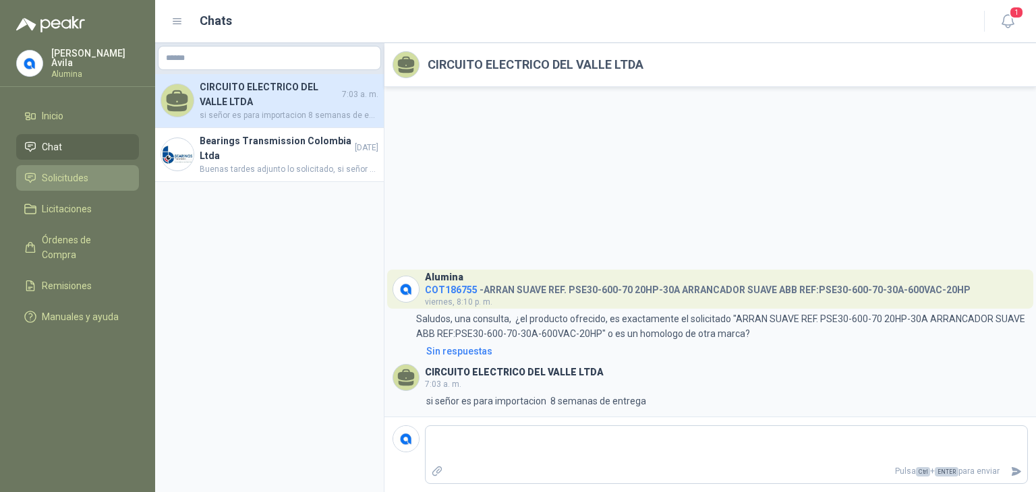
click at [39, 178] on li "Solicitudes" at bounding box center [77, 178] width 107 height 15
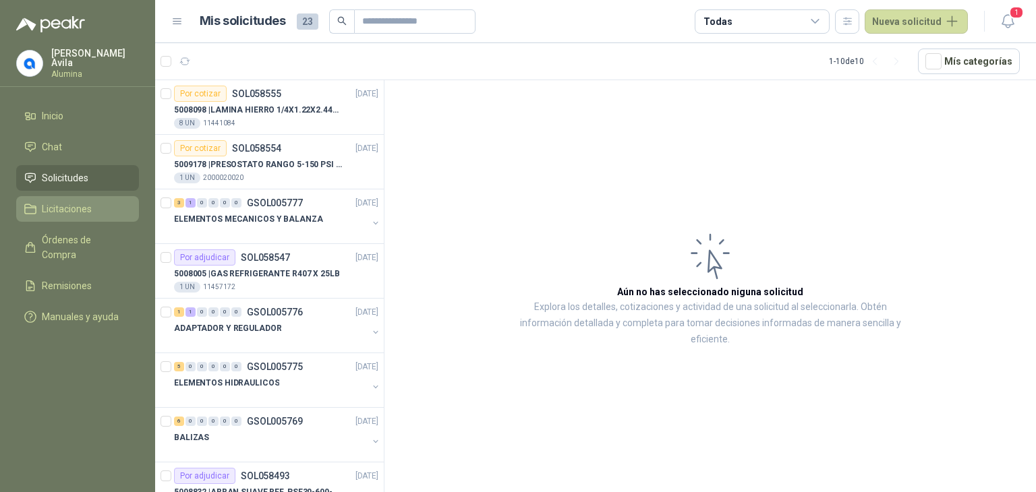
click at [61, 206] on span "Licitaciones" at bounding box center [67, 209] width 50 height 15
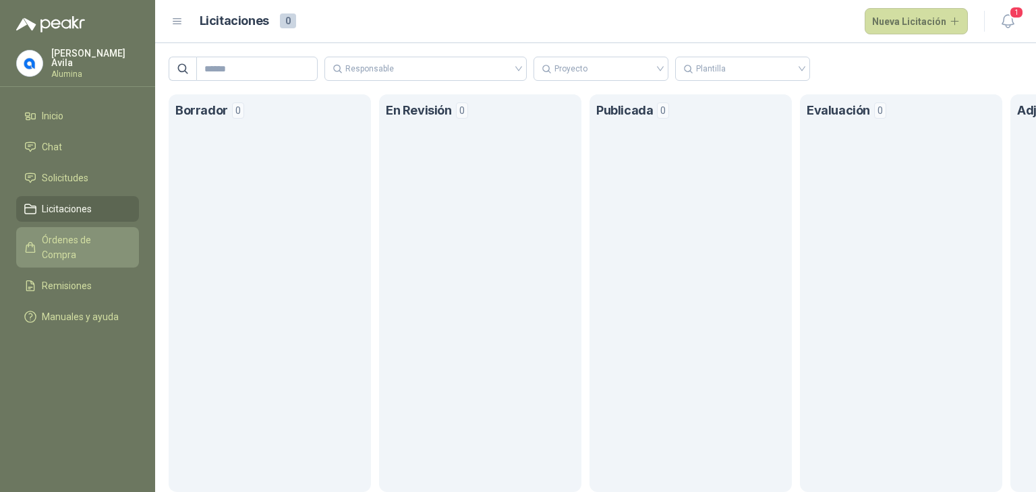
click at [65, 235] on span "Órdenes de Compra" at bounding box center [84, 248] width 84 height 30
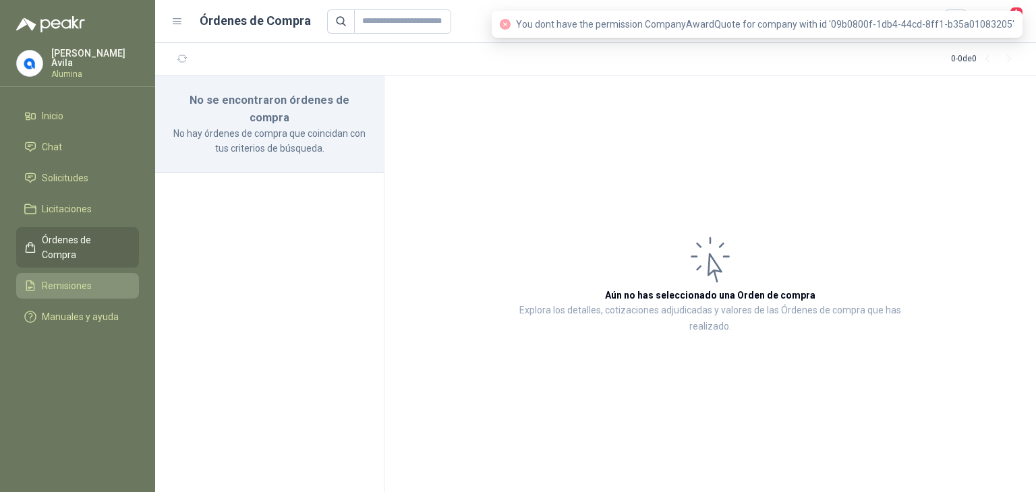
click at [65, 273] on link "Remisiones" at bounding box center [77, 286] width 123 height 26
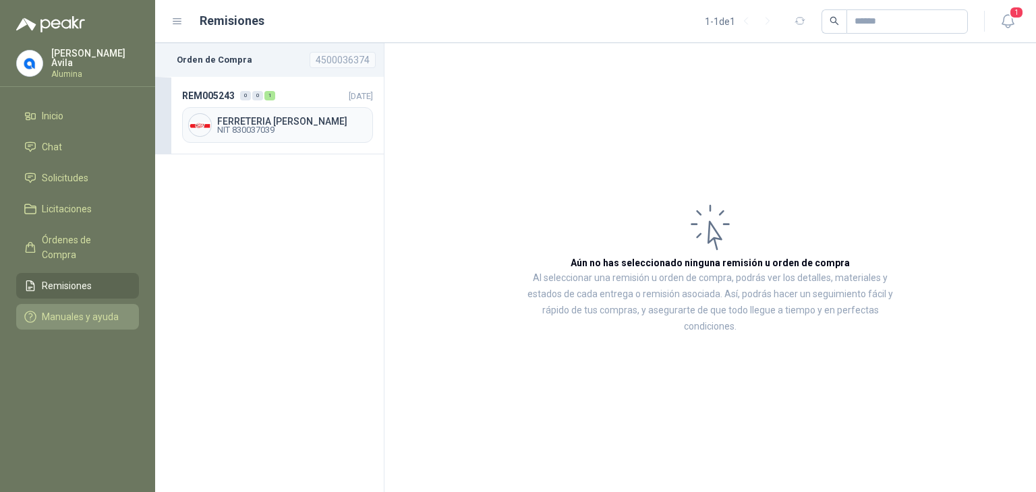
click at [59, 310] on span "Manuales y ayuda" at bounding box center [80, 317] width 77 height 15
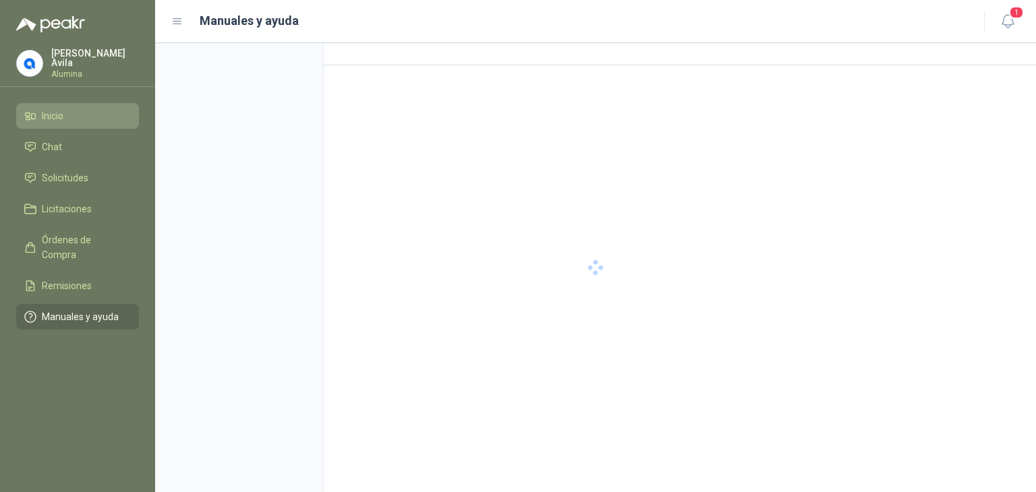
click at [55, 115] on span "Inicio" at bounding box center [53, 116] width 22 height 15
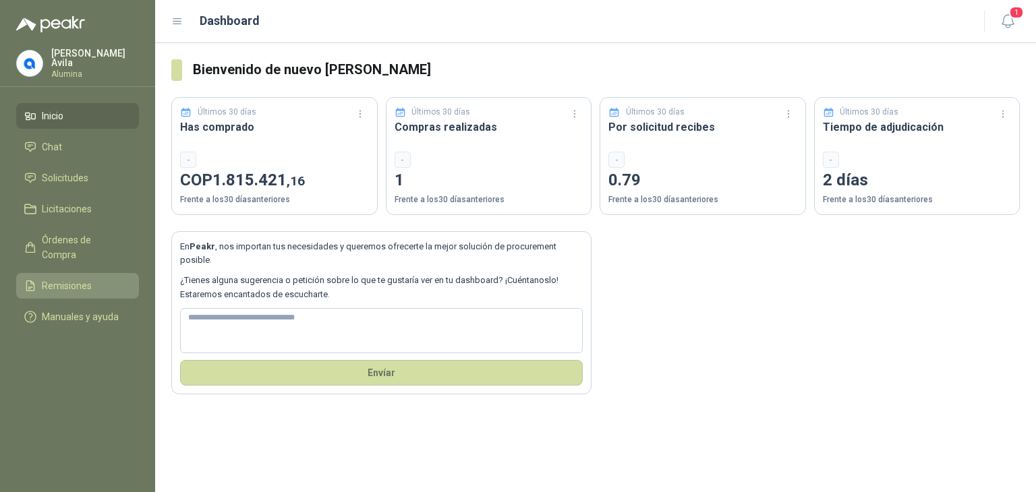
click at [80, 279] on span "Remisiones" at bounding box center [67, 286] width 50 height 15
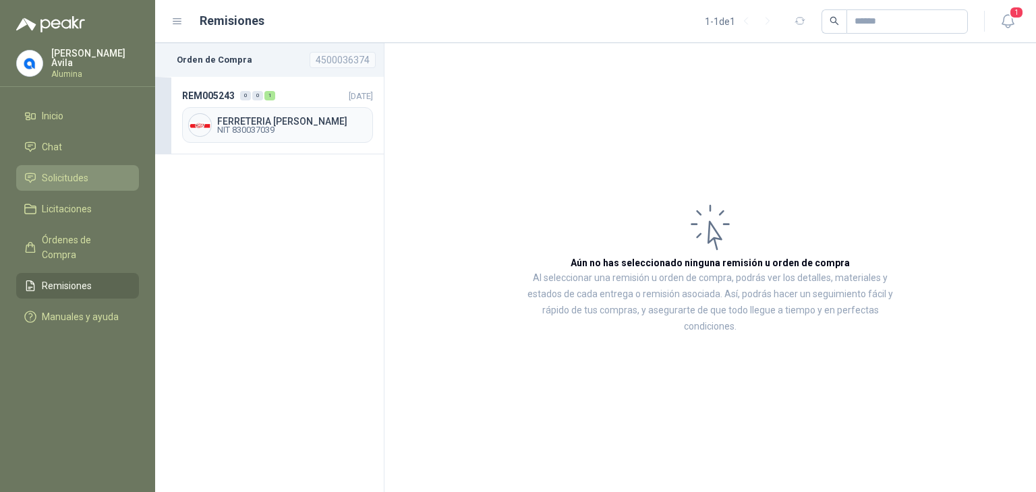
click at [72, 173] on span "Solicitudes" at bounding box center [65, 178] width 47 height 15
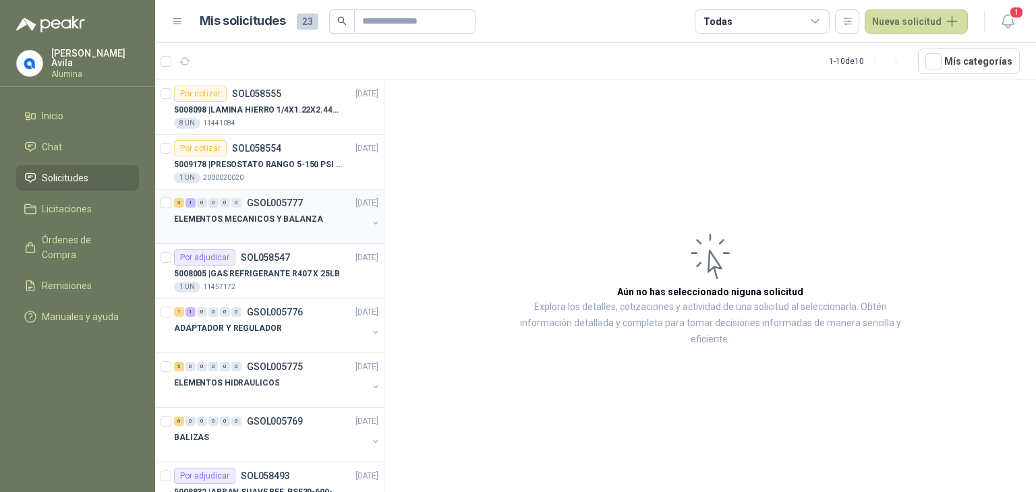
click at [370, 223] on button "button" at bounding box center [375, 223] width 11 height 11
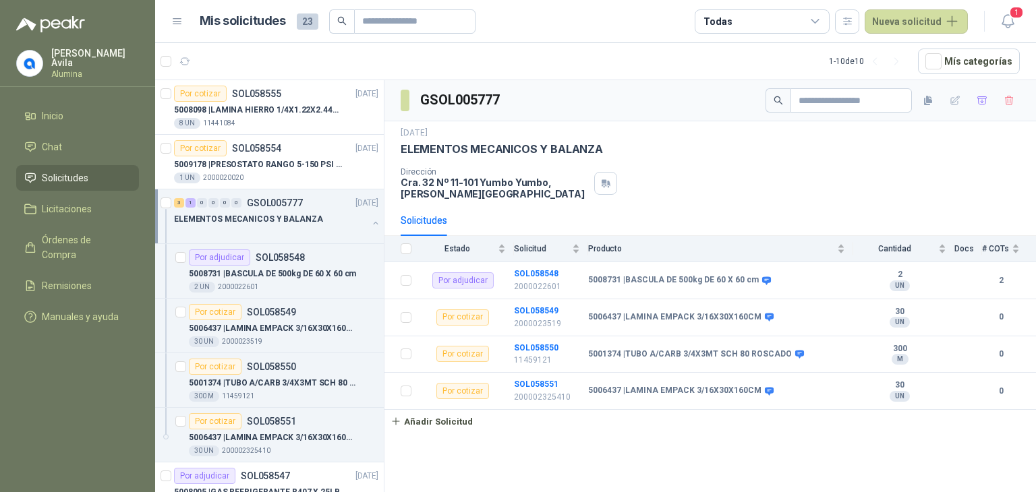
click at [370, 223] on button "button" at bounding box center [375, 223] width 11 height 11
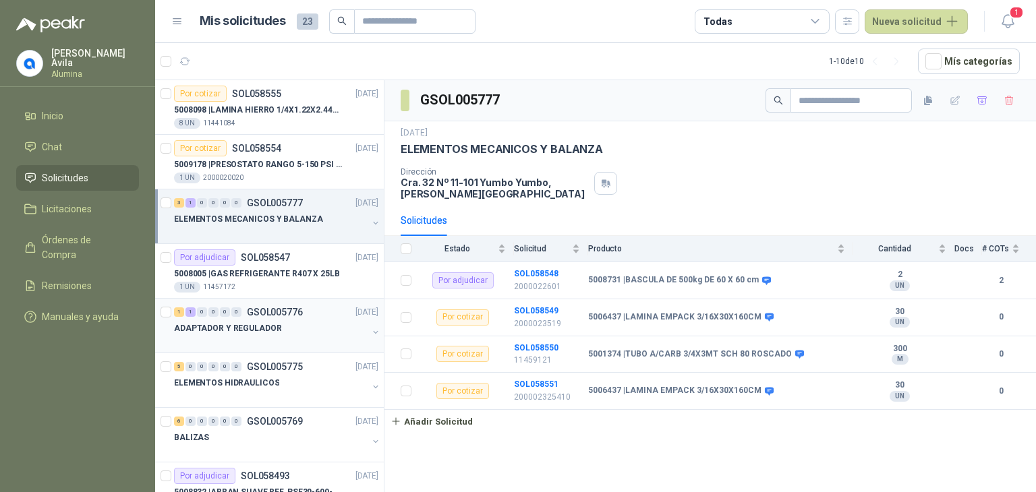
click at [370, 329] on button "button" at bounding box center [375, 332] width 11 height 11
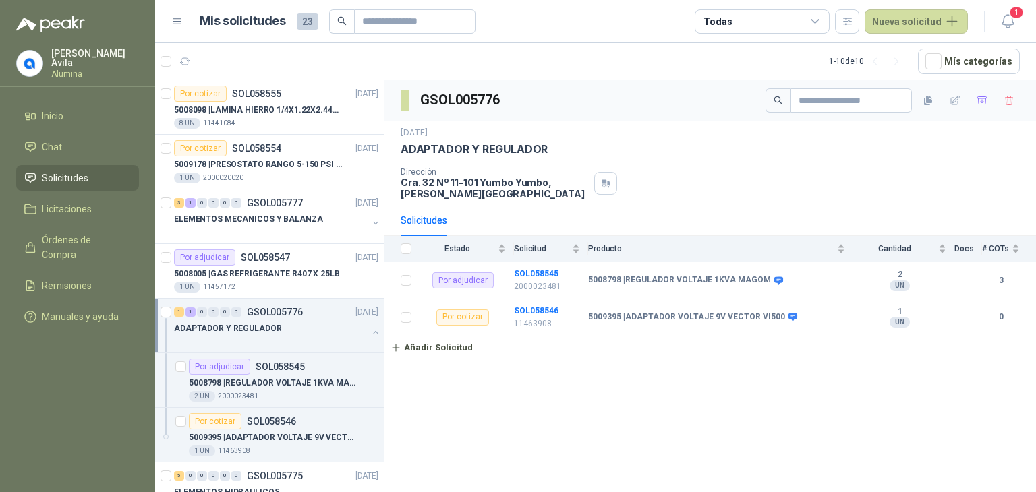
click at [370, 329] on button "button" at bounding box center [375, 332] width 11 height 11
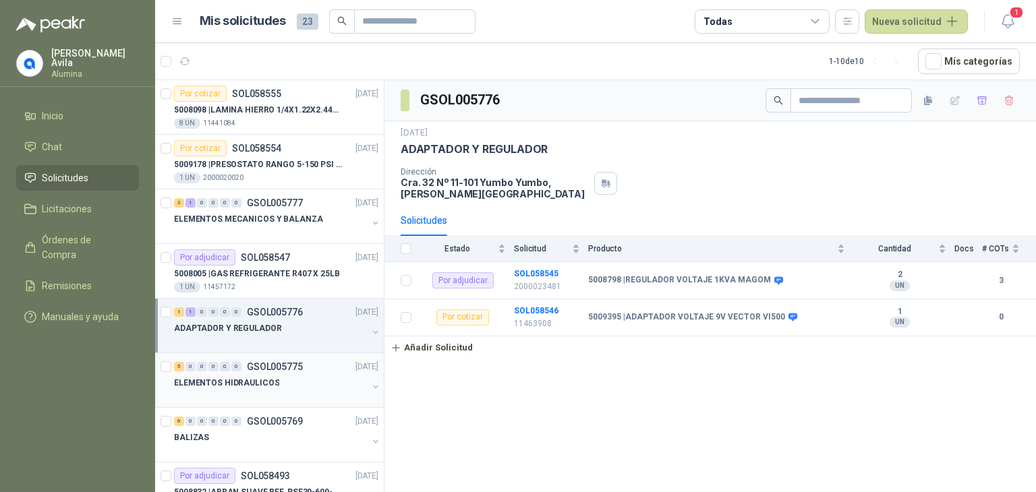
click at [370, 388] on button "button" at bounding box center [375, 387] width 11 height 11
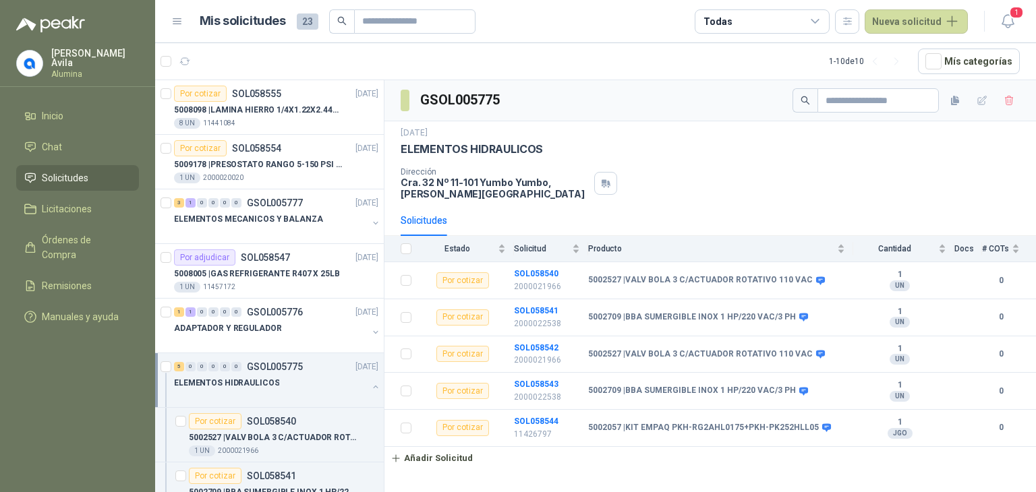
click at [449, 104] on h3 "GSOL005775" at bounding box center [461, 100] width 82 height 21
click at [461, 101] on h3 "GSOL005775" at bounding box center [461, 100] width 82 height 21
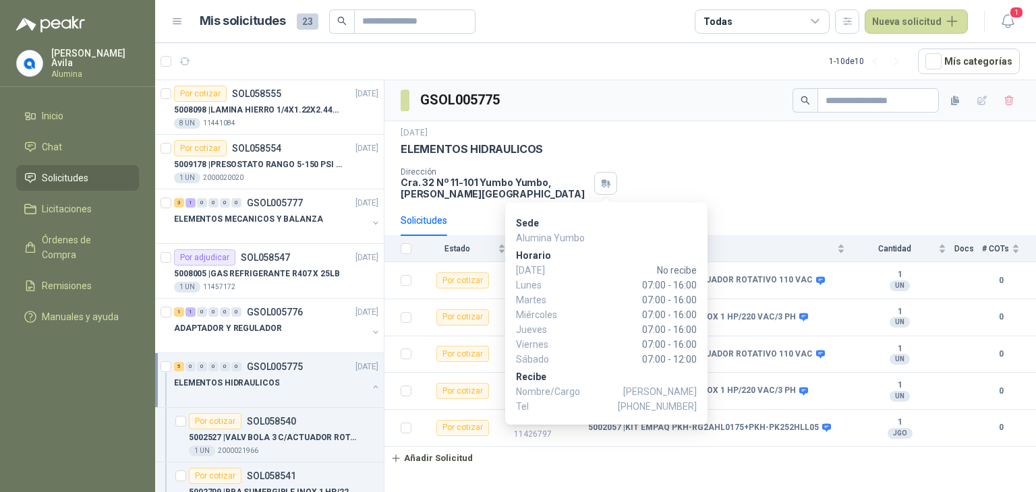
click at [656, 397] on span "[PERSON_NAME]" at bounding box center [660, 391] width 74 height 15
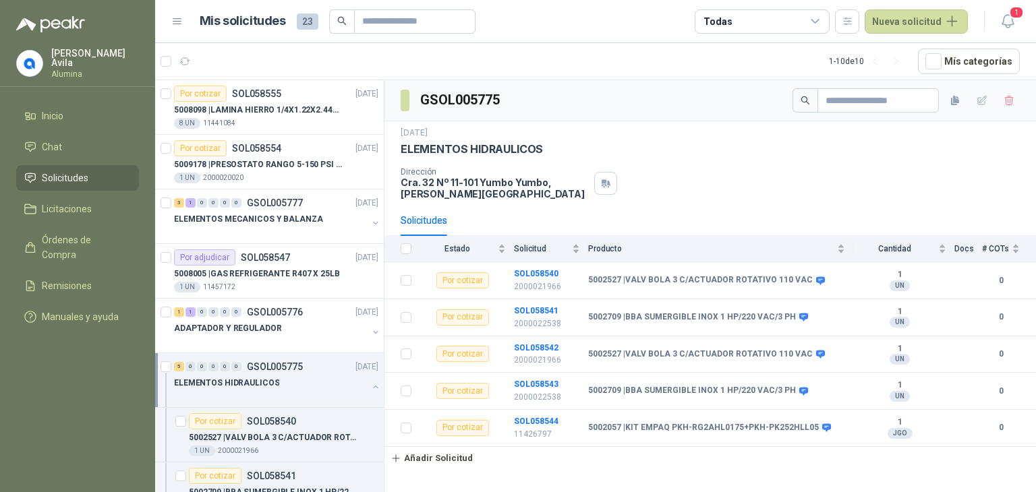
click at [656, 152] on div "ELEMENTOS HIDRAULICOS" at bounding box center [710, 149] width 619 height 14
click at [1012, 12] on span "1" at bounding box center [1016, 12] width 15 height 13
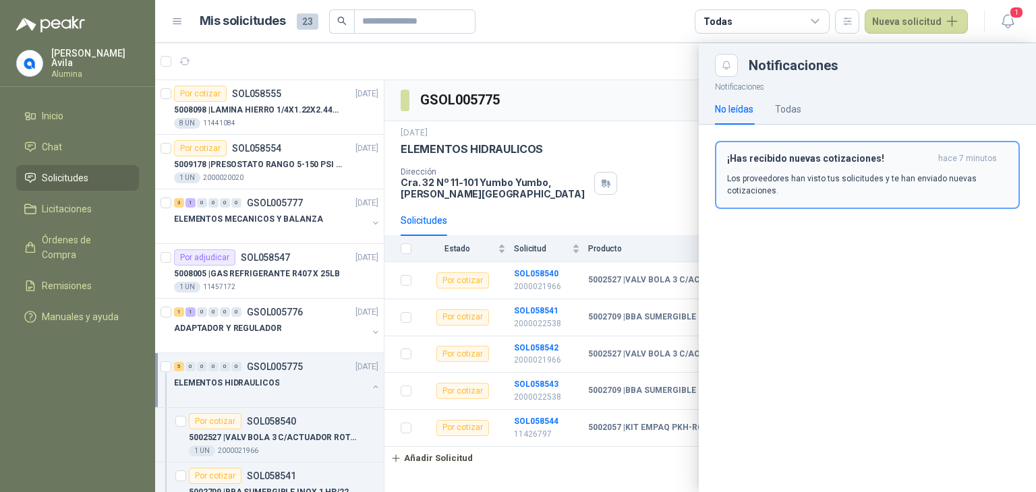
click at [790, 181] on p "Los proveedores han visto tus solicitudes y te han enviado nuevas cotizaciones." at bounding box center [867, 185] width 281 height 24
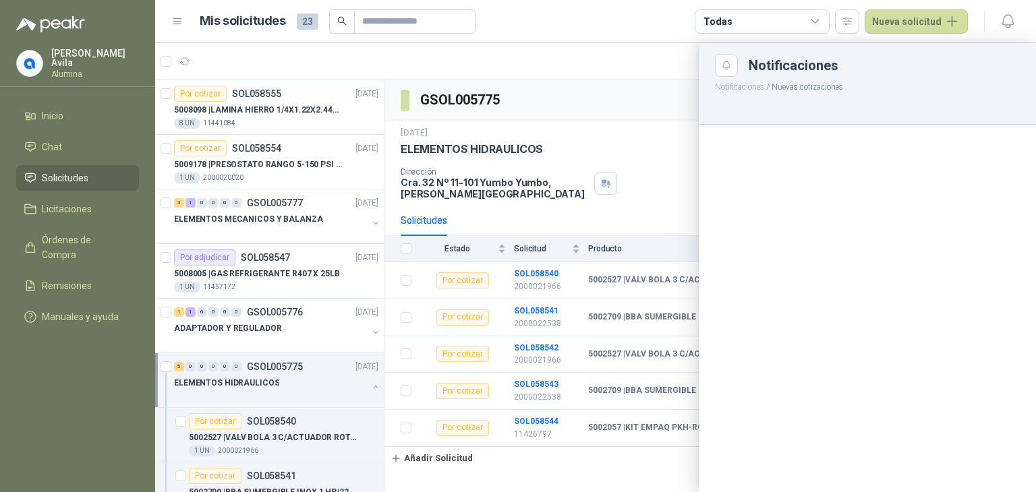
click at [658, 61] on div at bounding box center [595, 267] width 881 height 449
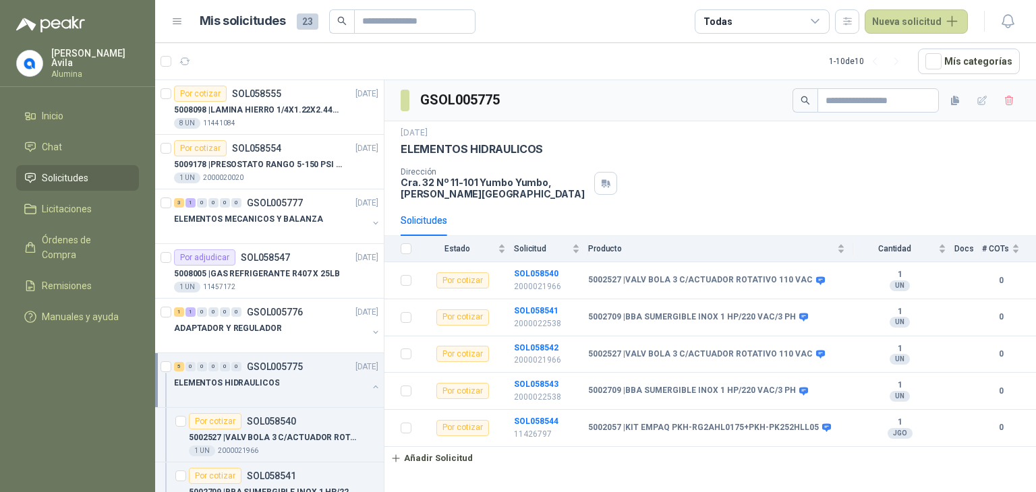
click at [62, 171] on span "Solicitudes" at bounding box center [65, 178] width 47 height 15
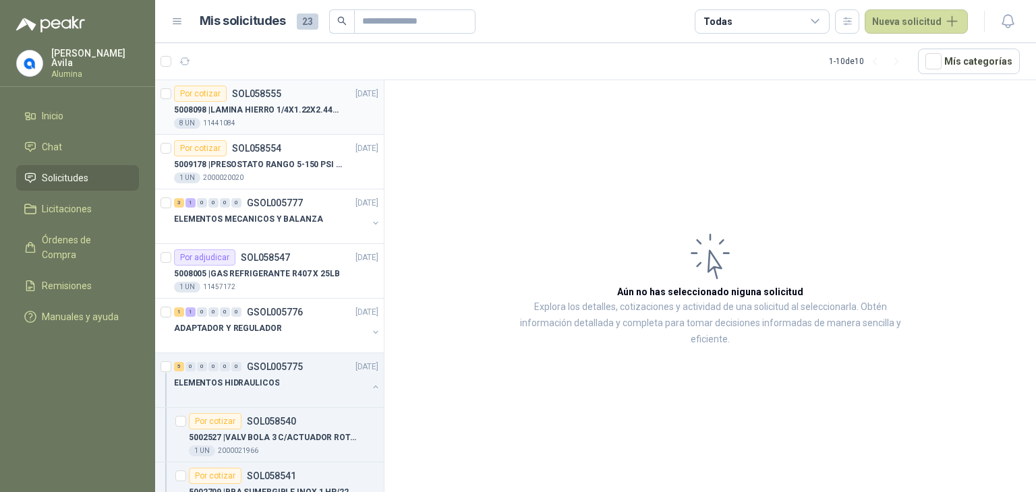
click at [286, 111] on p "5008098 | LAMINA HIERRO 1/4X1.22X2.44MT" at bounding box center [258, 110] width 168 height 13
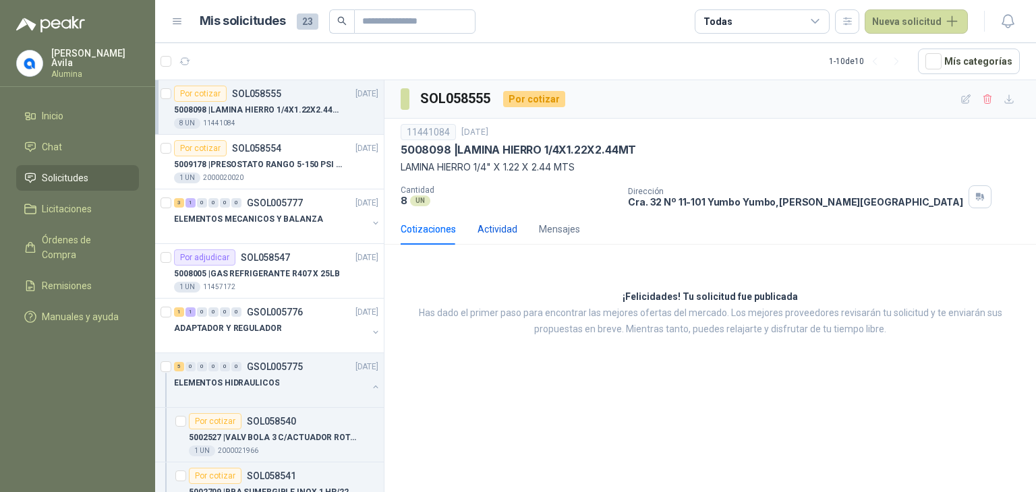
click at [506, 232] on div "Actividad" at bounding box center [497, 229] width 40 height 15
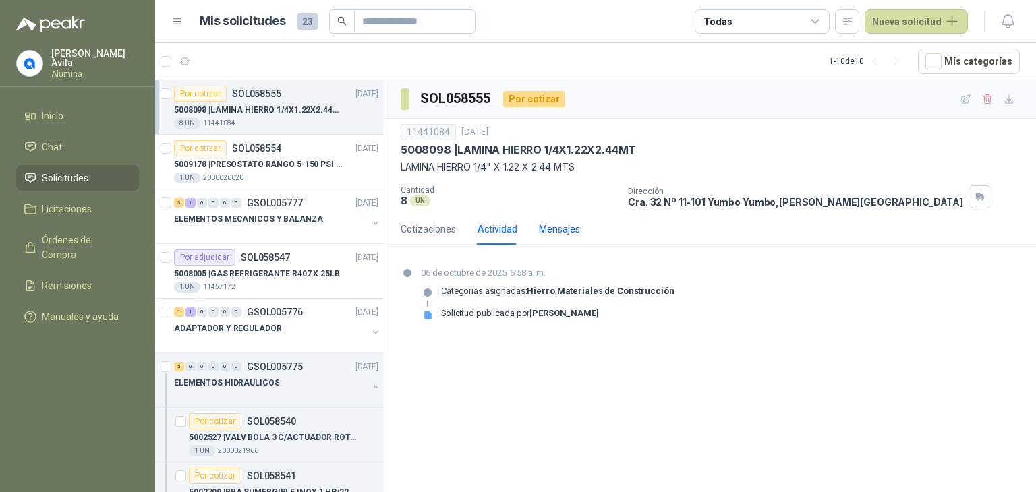
click at [548, 230] on div "Mensajes" at bounding box center [559, 229] width 41 height 15
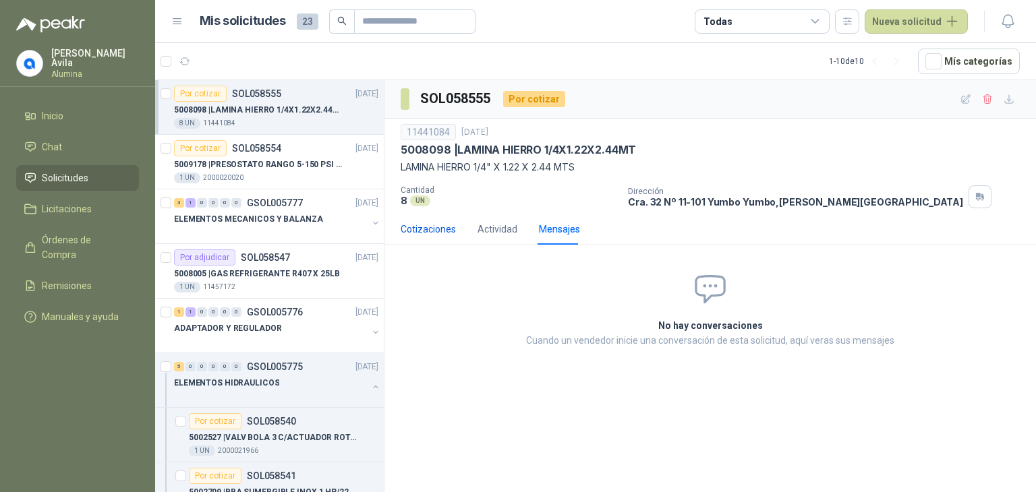
click at [422, 233] on div "Cotizaciones" at bounding box center [428, 229] width 55 height 15
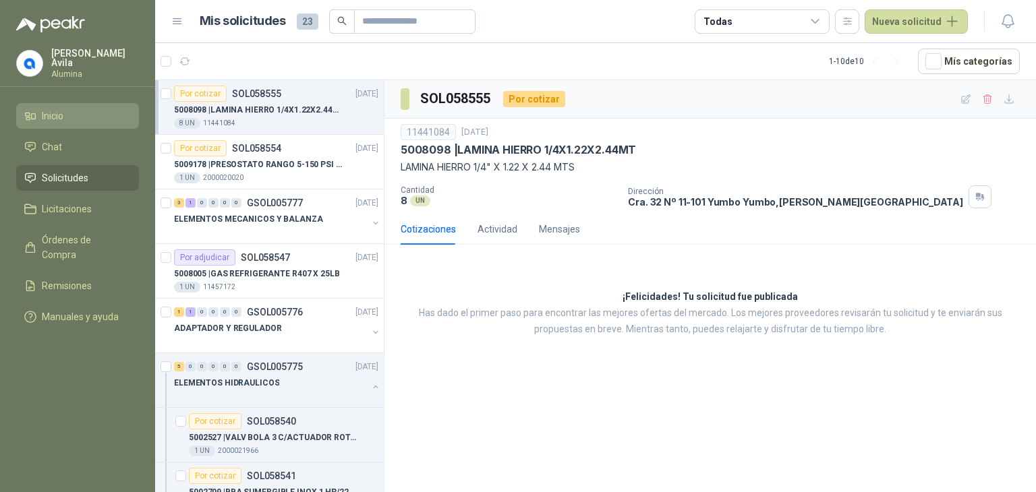
click at [49, 109] on span "Inicio" at bounding box center [53, 116] width 22 height 15
